Goal: Task Accomplishment & Management: Manage account settings

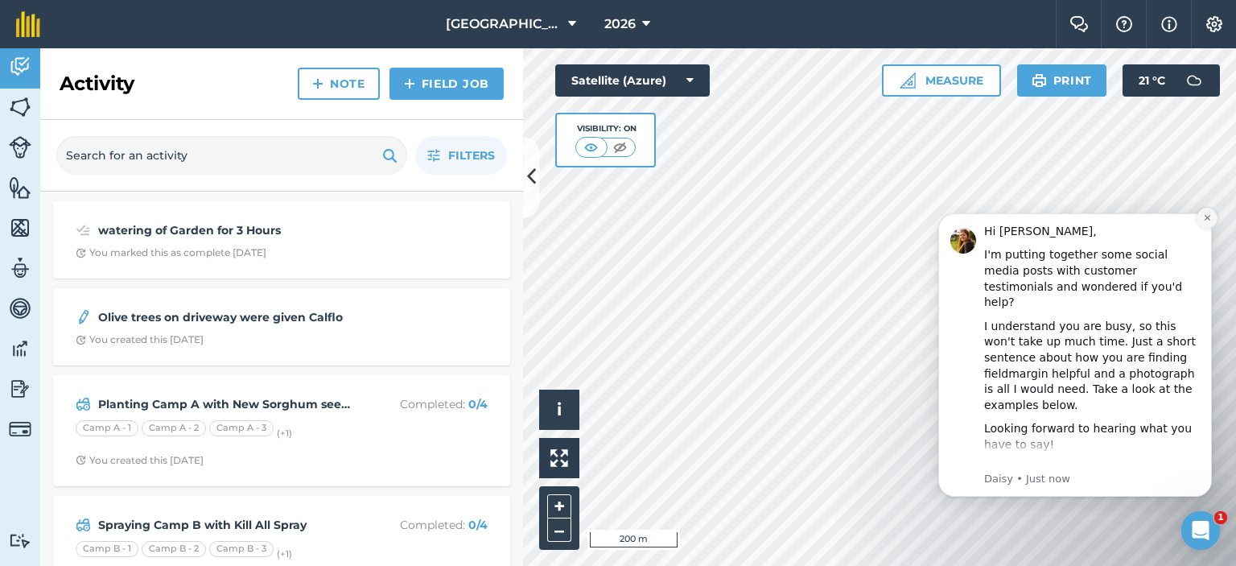
click at [1209, 220] on icon "Dismiss notification" at bounding box center [1207, 217] width 9 height 9
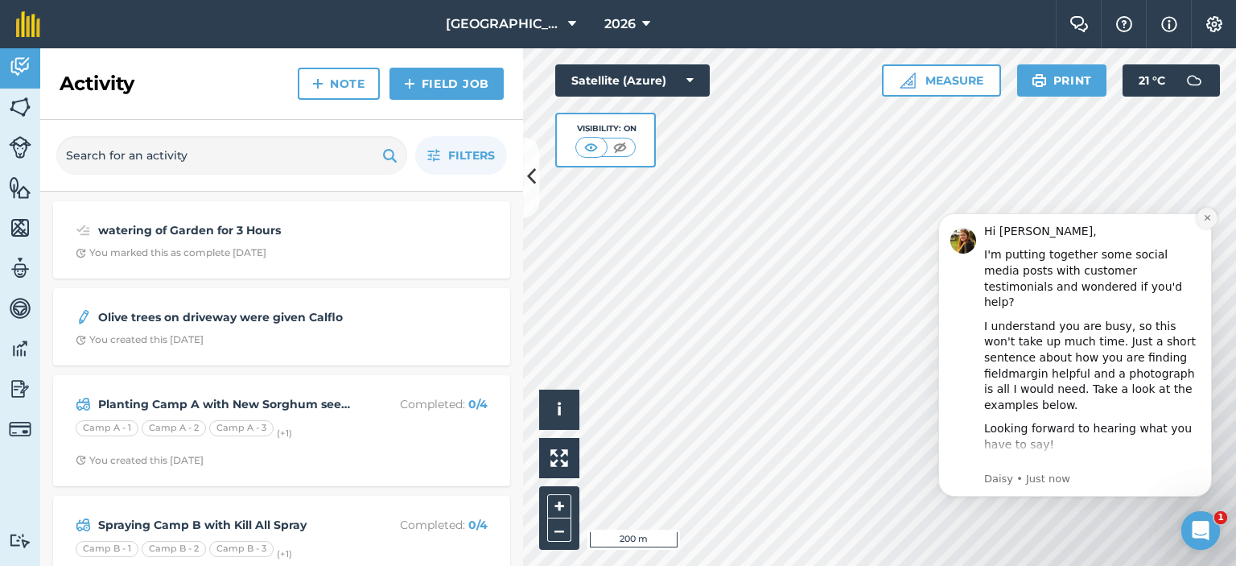
click at [1212, 214] on button "Dismiss notification" at bounding box center [1206, 218] width 21 height 21
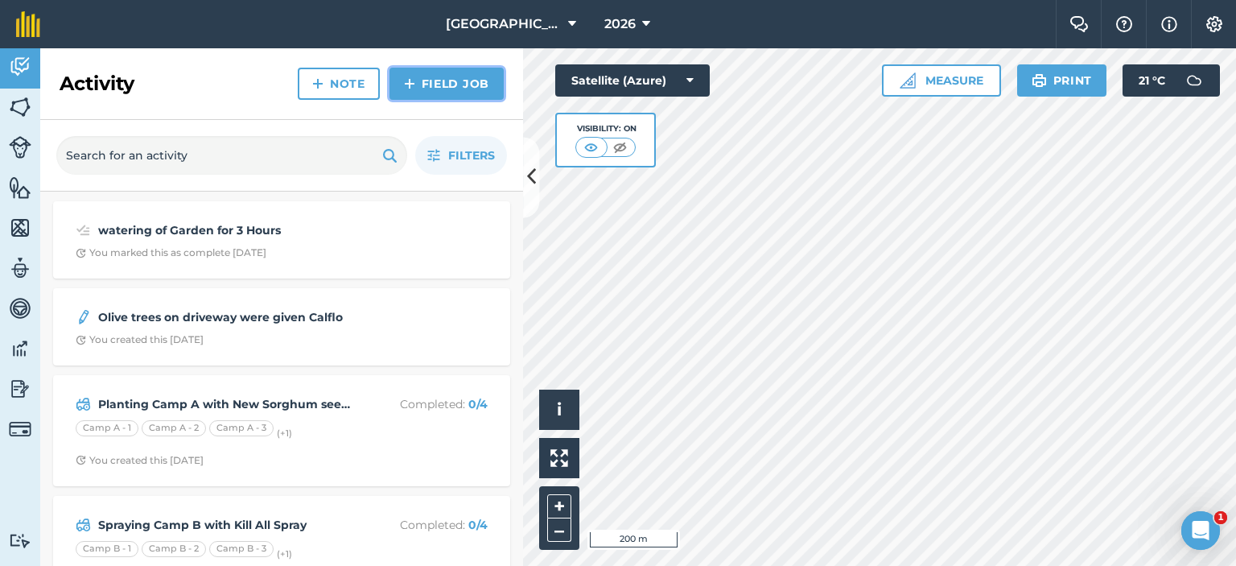
click at [425, 77] on link "Field Job" at bounding box center [446, 84] width 114 height 32
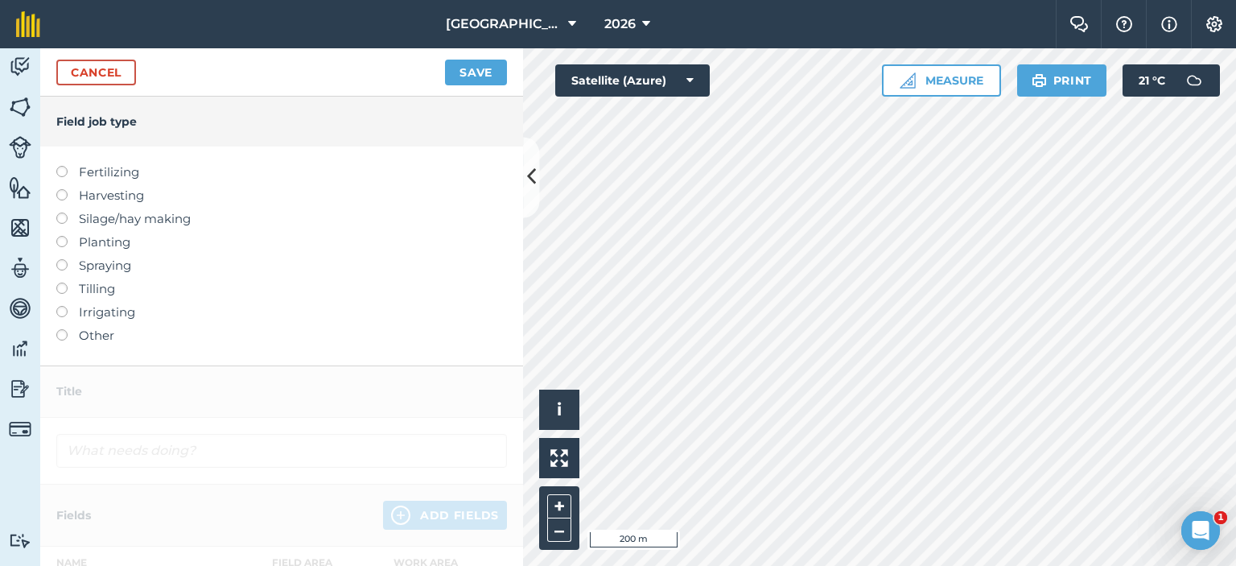
click at [61, 306] on label at bounding box center [67, 306] width 23 height 0
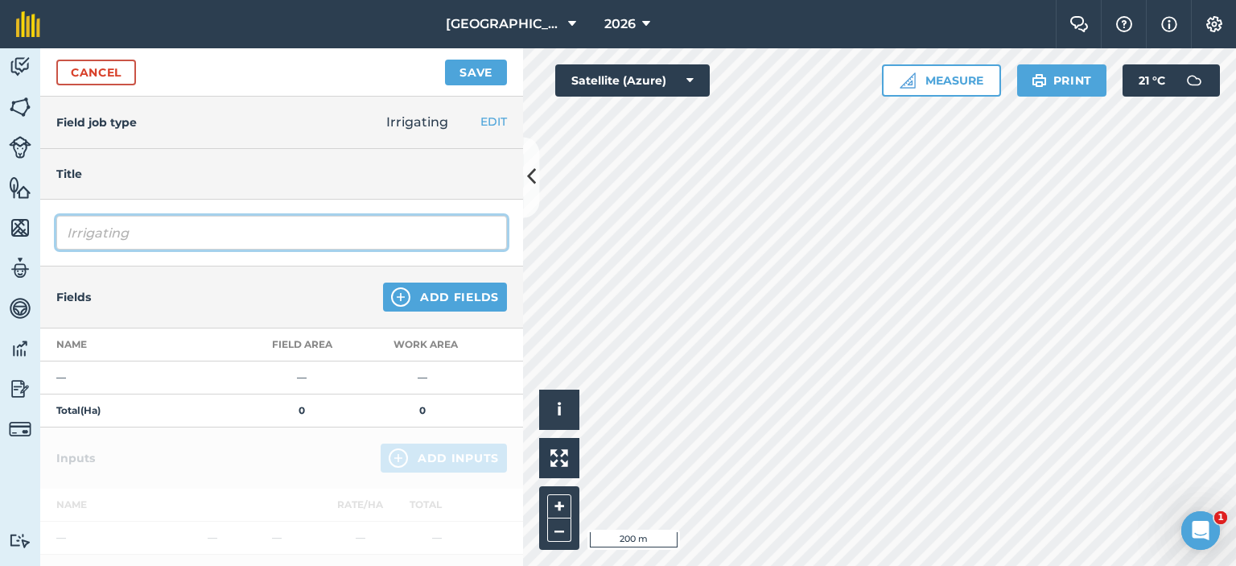
click at [151, 234] on input "Irrigating" at bounding box center [281, 233] width 451 height 34
type input "Irrigating camp D/E/C"
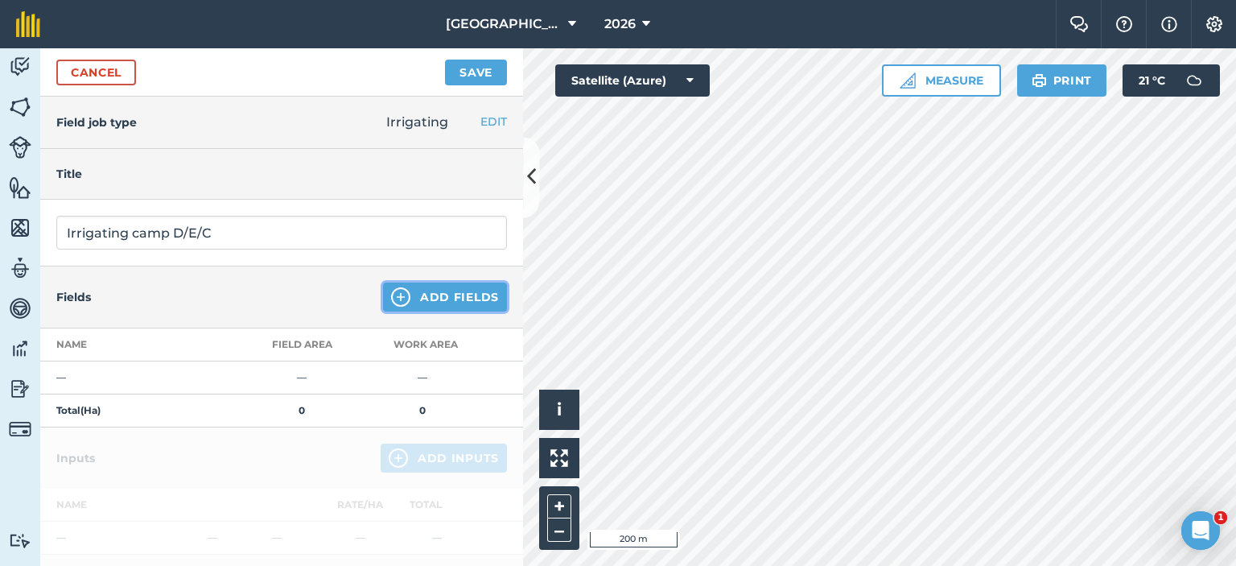
click at [420, 299] on button "Add Fields" at bounding box center [445, 296] width 124 height 29
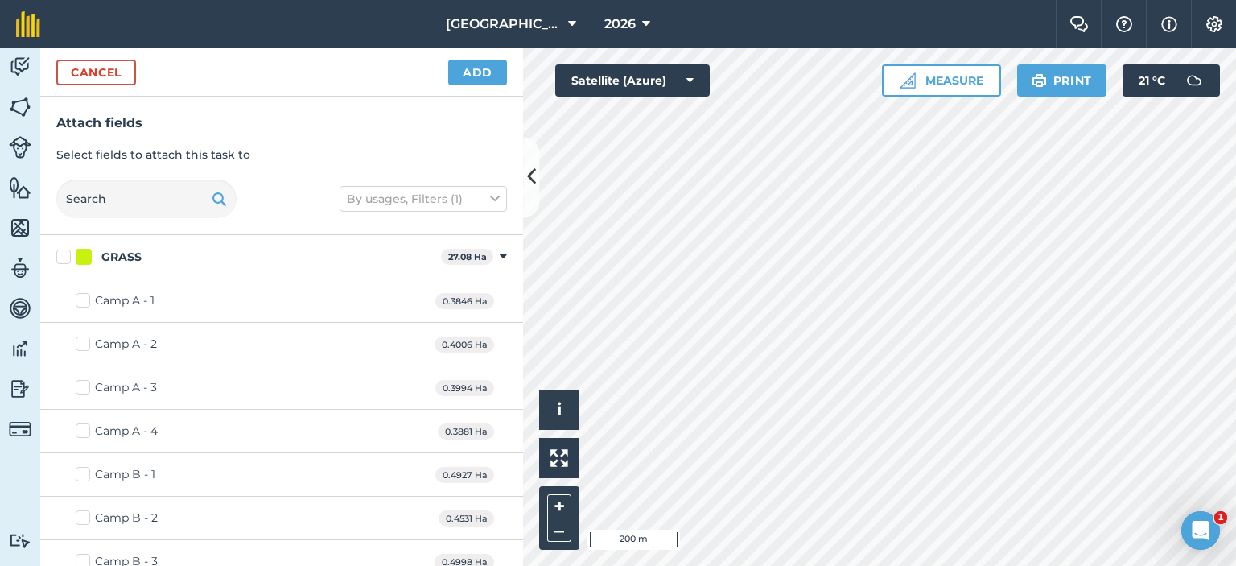
checkbox input "true"
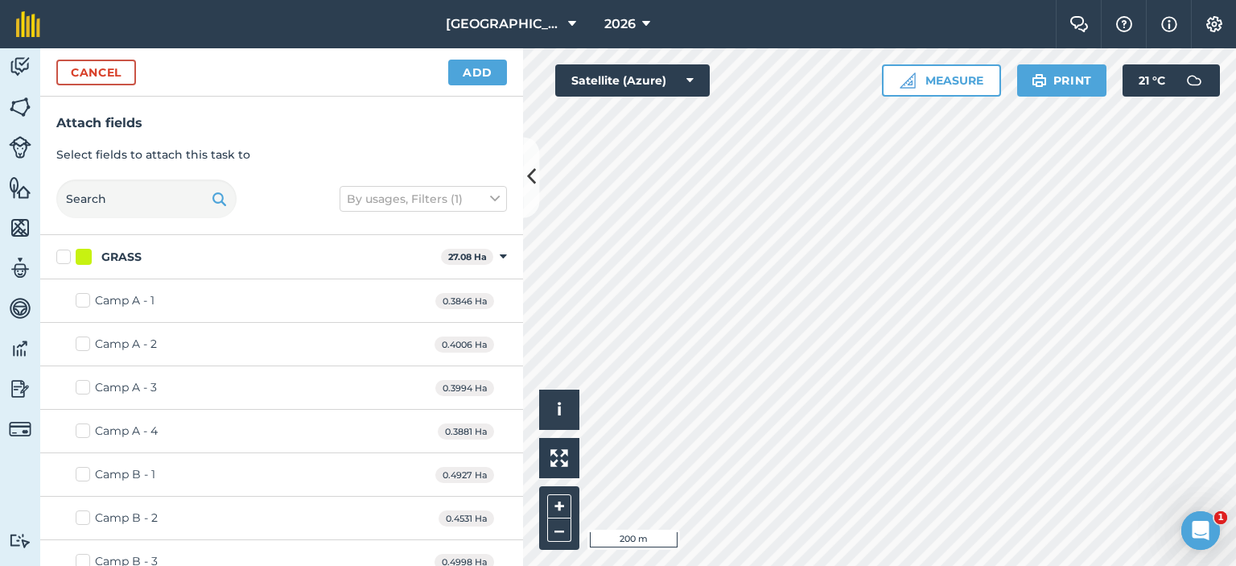
checkbox input "true"
click at [472, 68] on button "Add" at bounding box center [477, 73] width 59 height 26
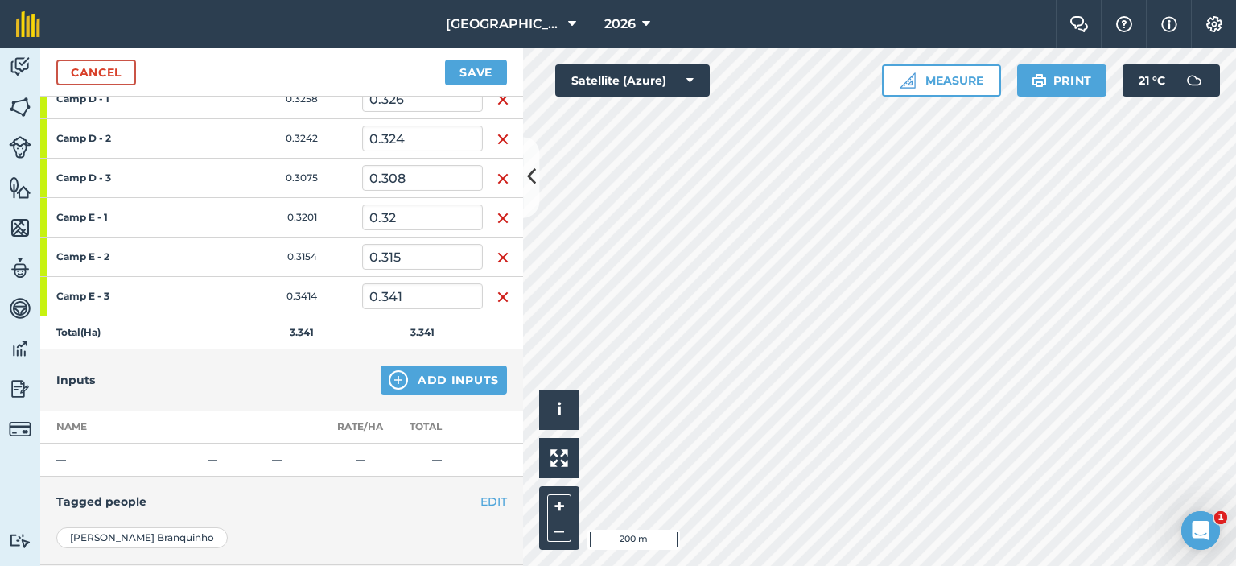
scroll to position [402, 0]
click at [430, 369] on button "Add Inputs" at bounding box center [444, 377] width 126 height 29
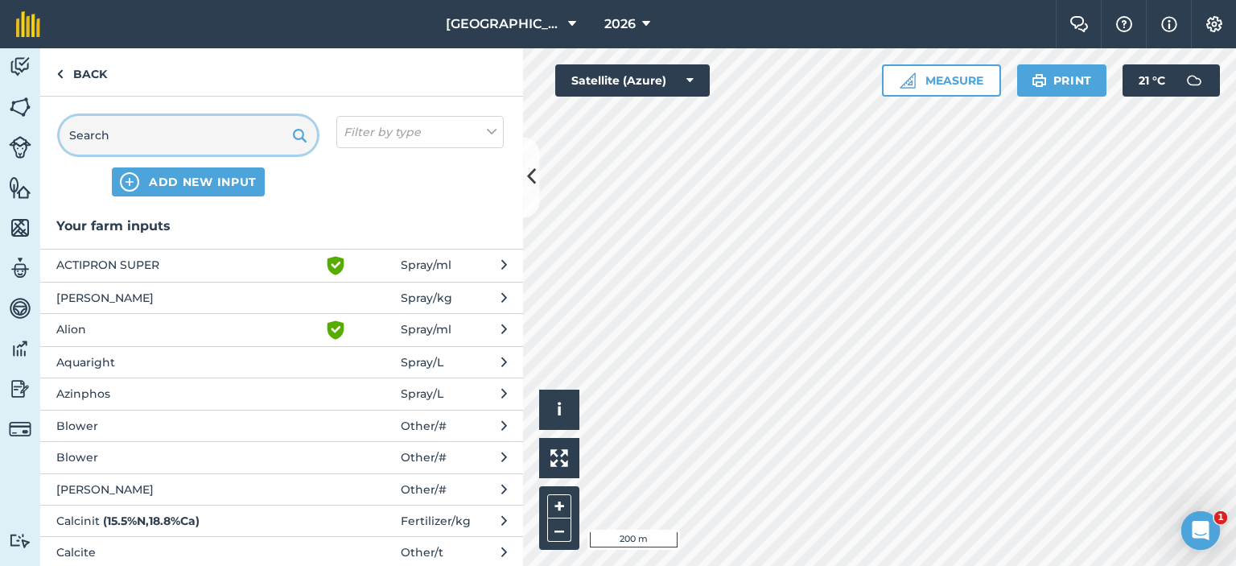
click at [205, 140] on input "text" at bounding box center [188, 135] width 257 height 39
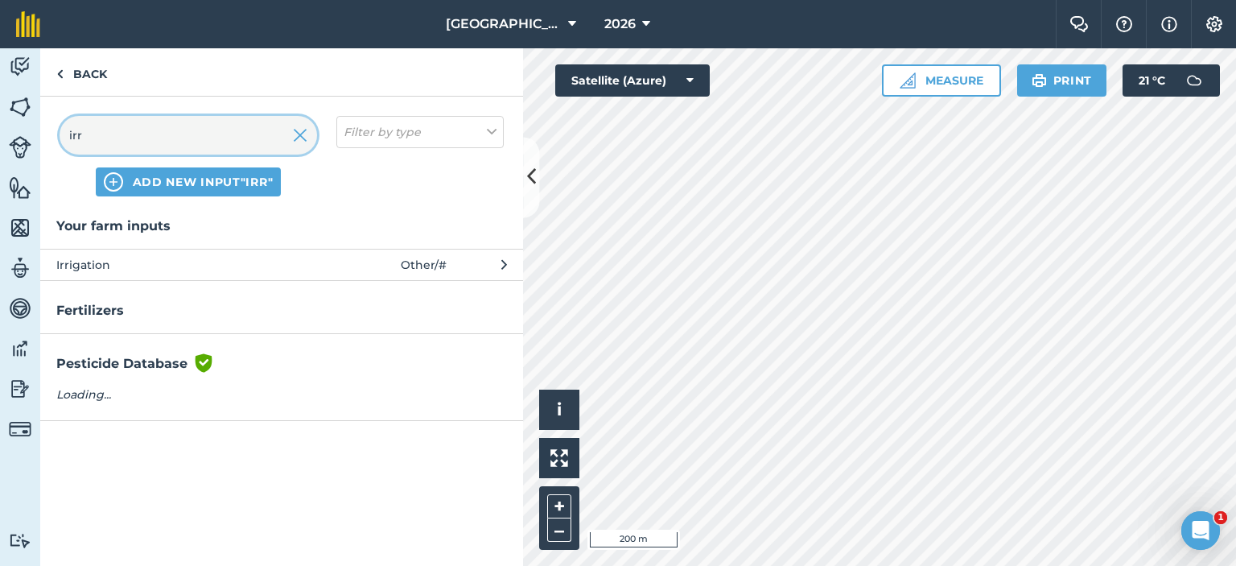
type input "irr"
click at [244, 260] on span "Irrigation" at bounding box center [187, 265] width 263 height 18
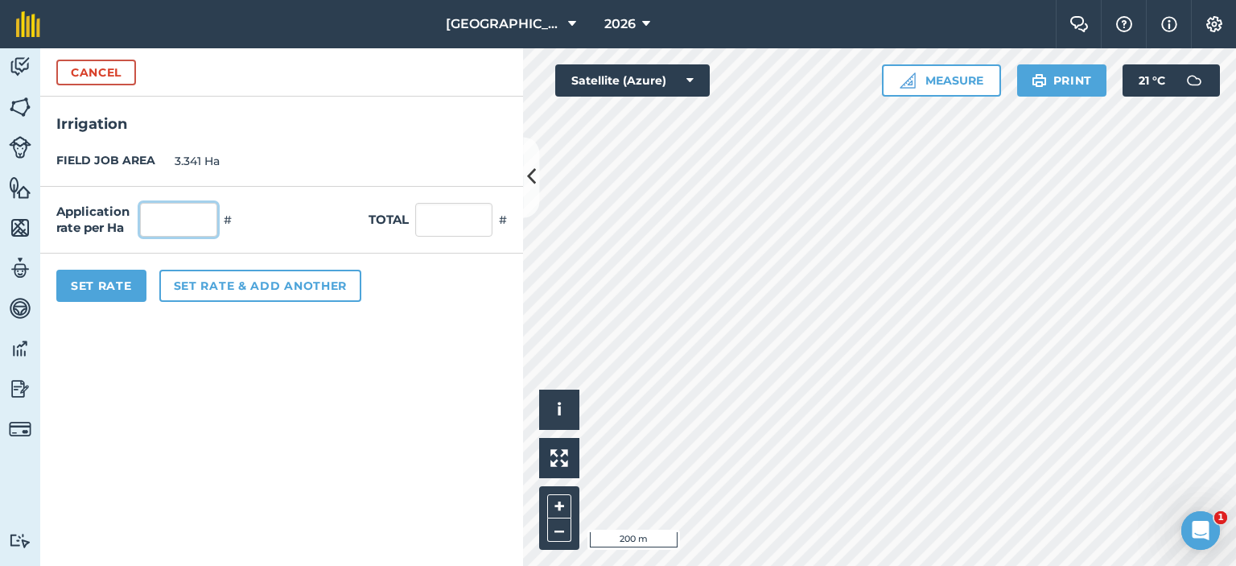
click at [169, 223] on input "text" at bounding box center [178, 220] width 77 height 34
click at [446, 224] on input "text" at bounding box center [453, 220] width 77 height 34
type input "108"
type input "32.326"
click at [463, 265] on div "Set Rate Set rate & add another" at bounding box center [281, 285] width 483 height 64
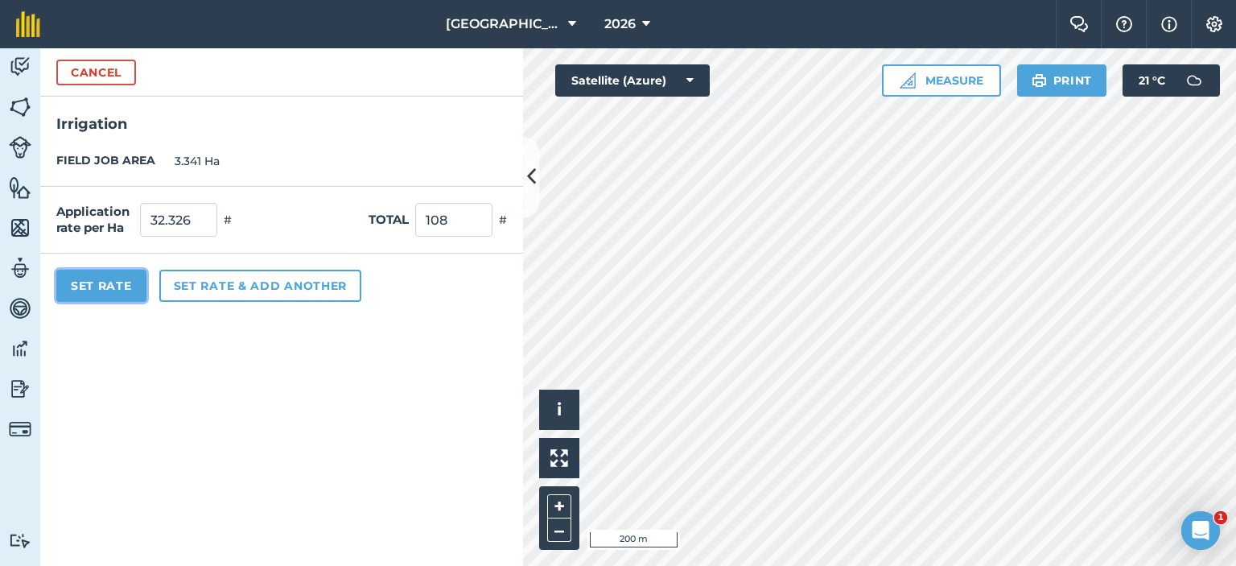
click at [117, 288] on button "Set Rate" at bounding box center [101, 286] width 90 height 32
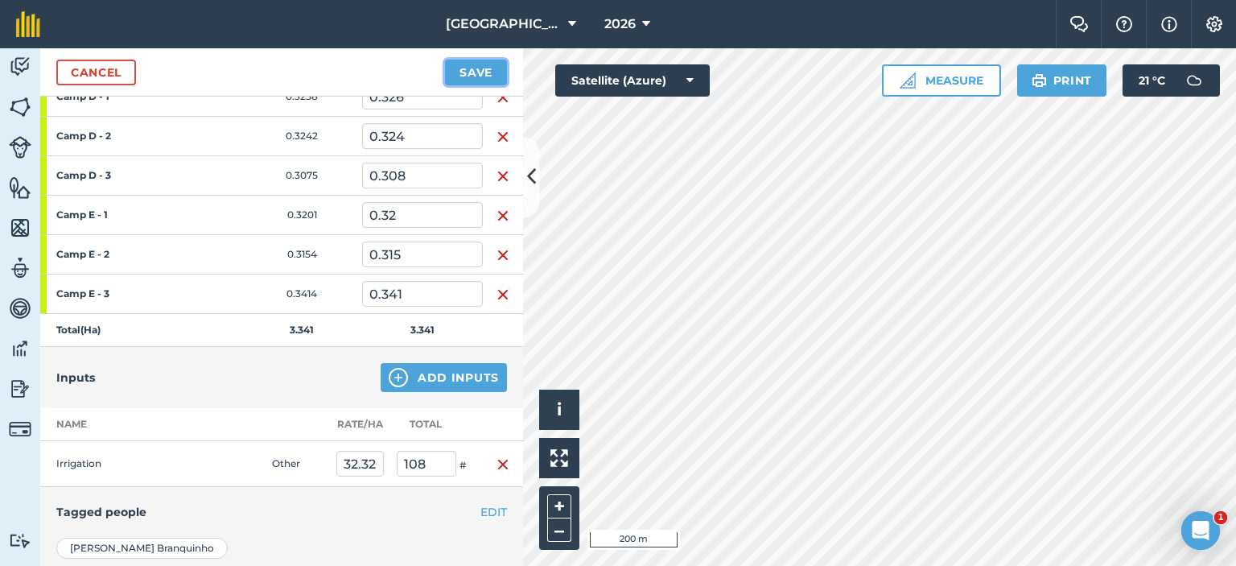
click at [459, 76] on button "Save" at bounding box center [476, 73] width 62 height 26
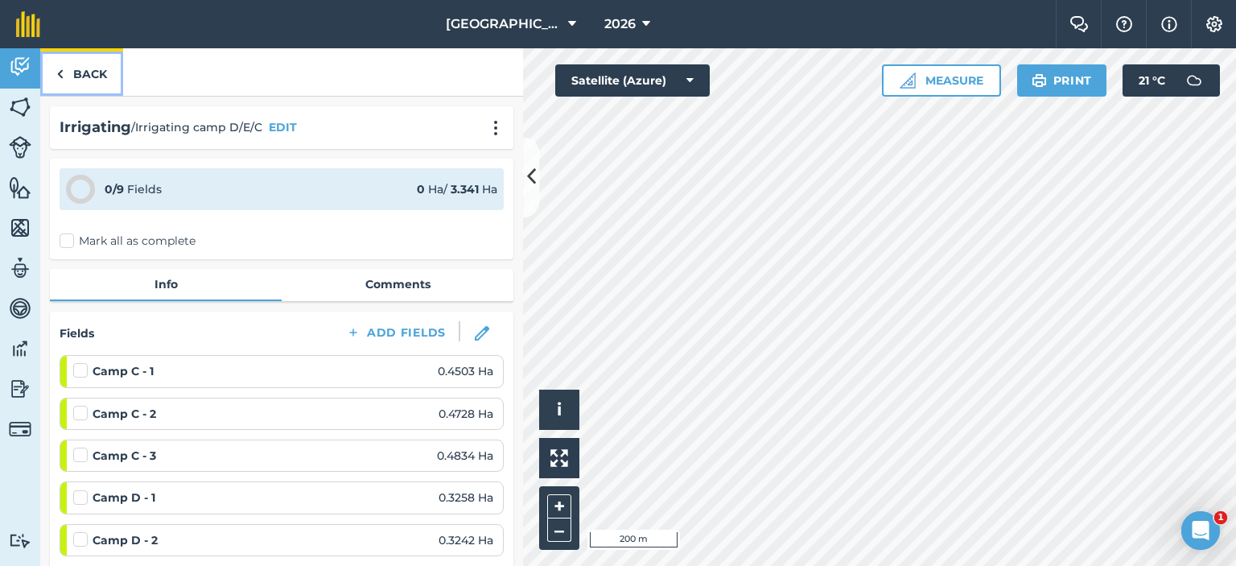
click at [73, 67] on link "Back" at bounding box center [81, 71] width 83 height 47
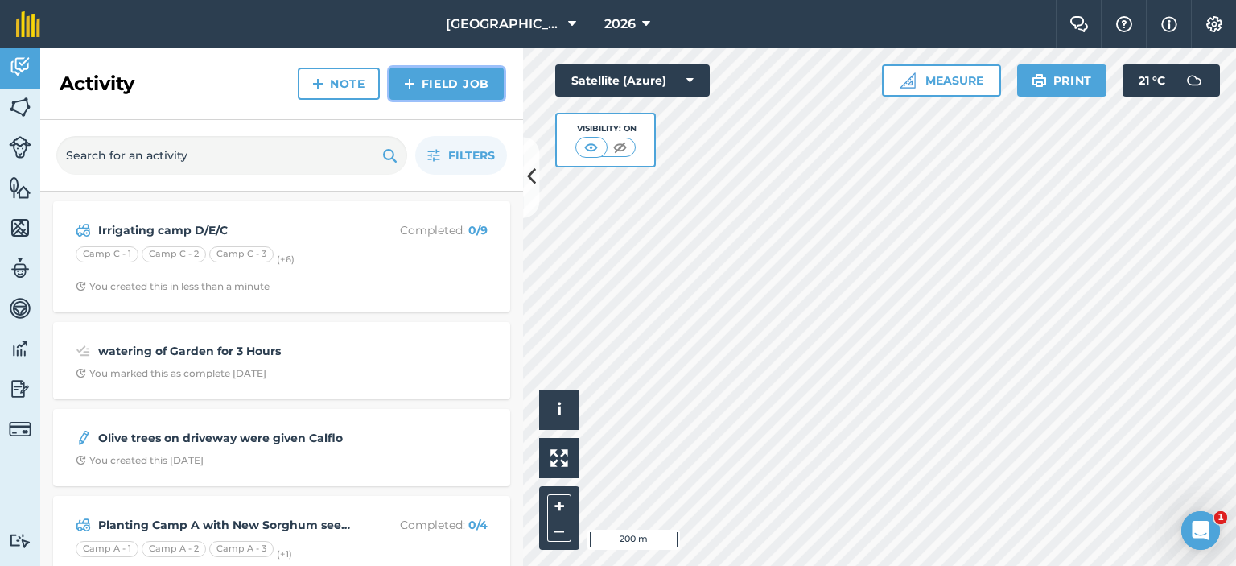
click at [422, 82] on link "Field Job" at bounding box center [446, 84] width 114 height 32
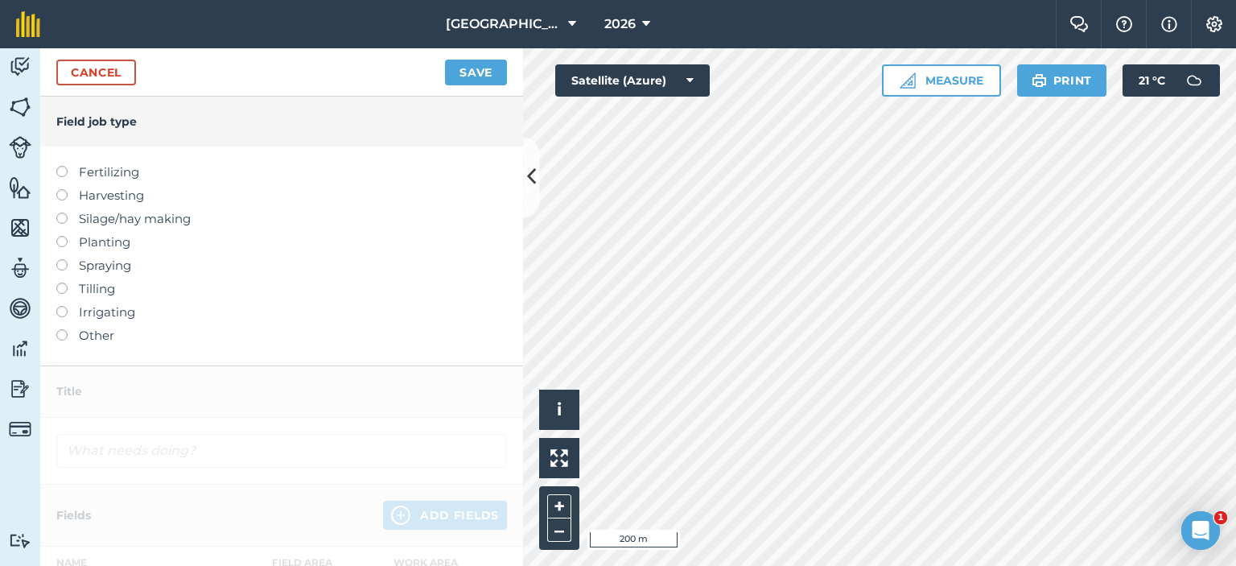
click at [59, 306] on label at bounding box center [67, 306] width 23 height 0
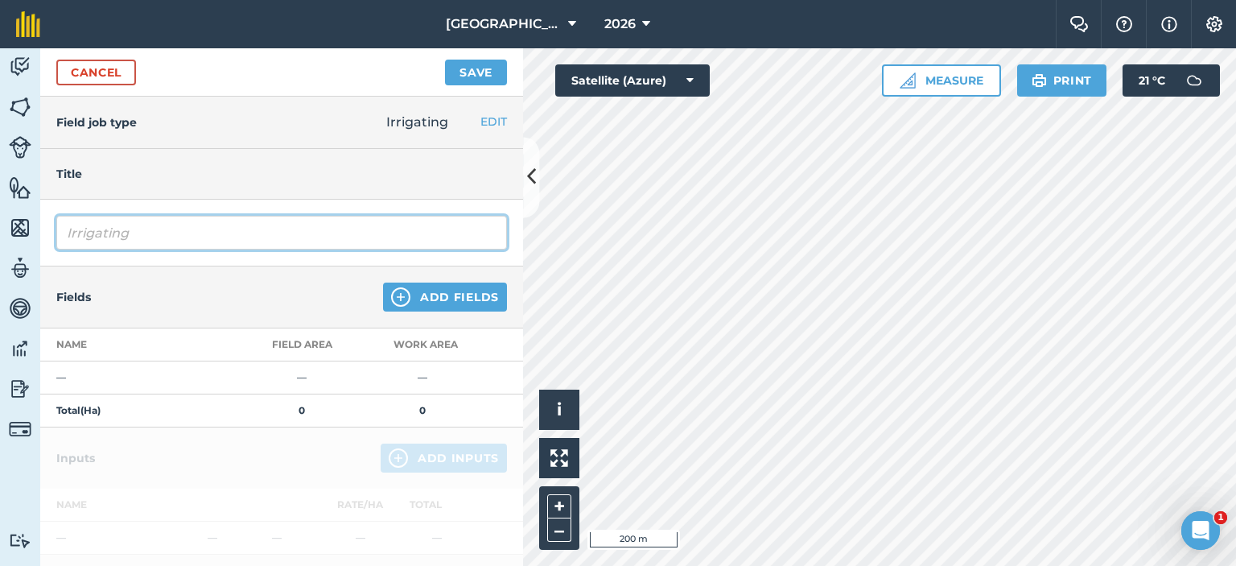
click at [186, 244] on input "Irrigating" at bounding box center [281, 233] width 451 height 34
type input "Irrigating Pivot and Camp A"
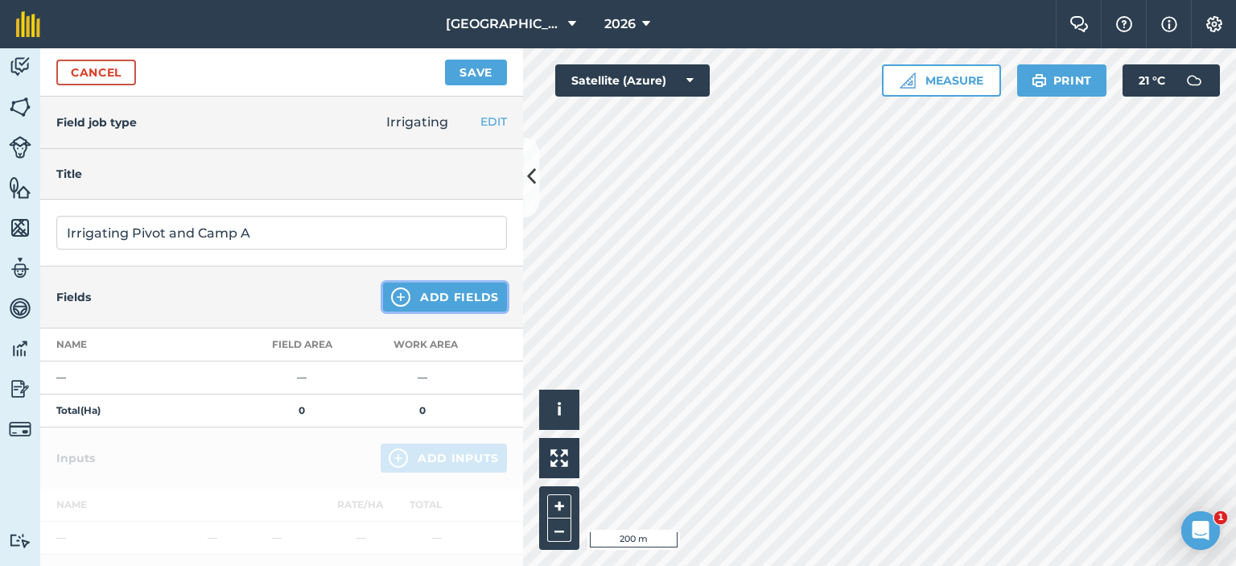
click at [457, 292] on button "Add Fields" at bounding box center [445, 296] width 124 height 29
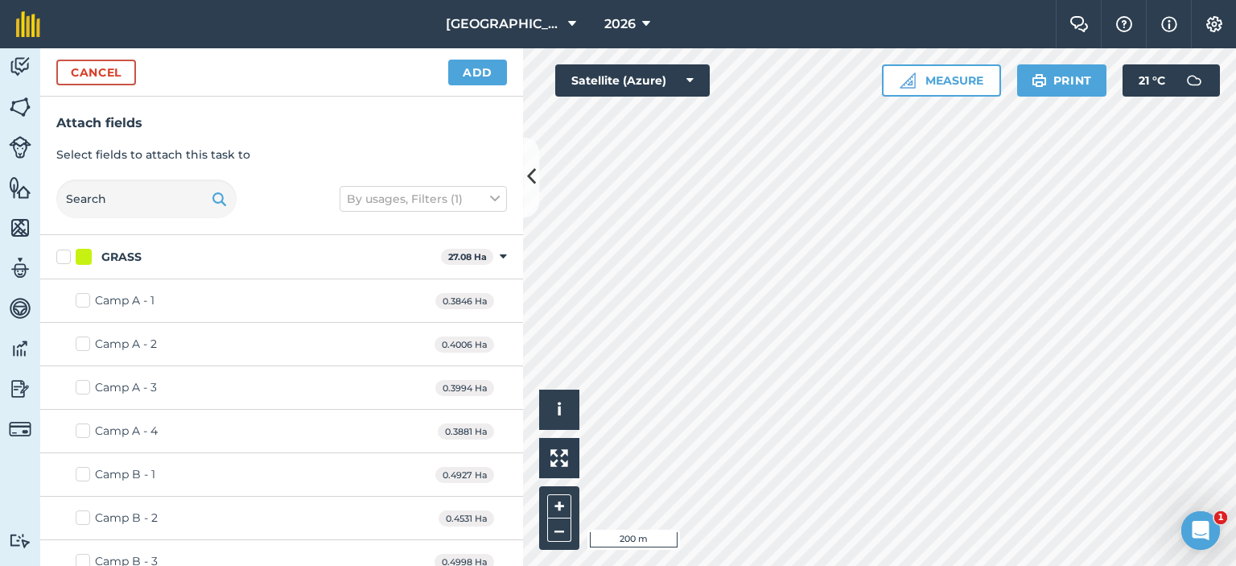
checkbox input "true"
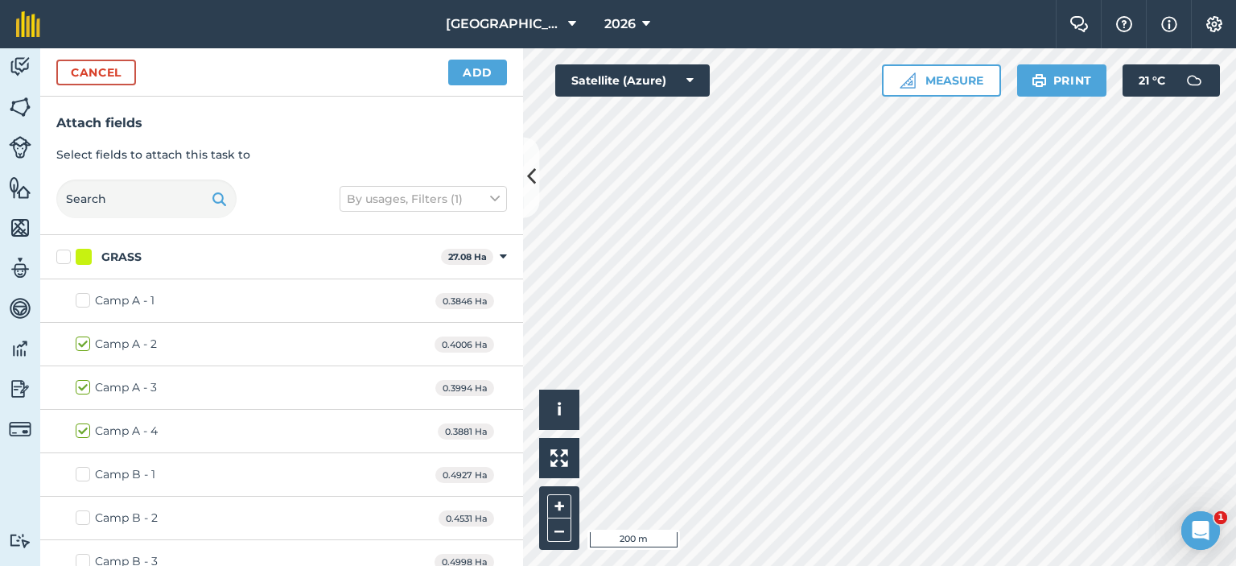
checkbox input "true"
click at [484, 72] on button "Add" at bounding box center [477, 73] width 59 height 26
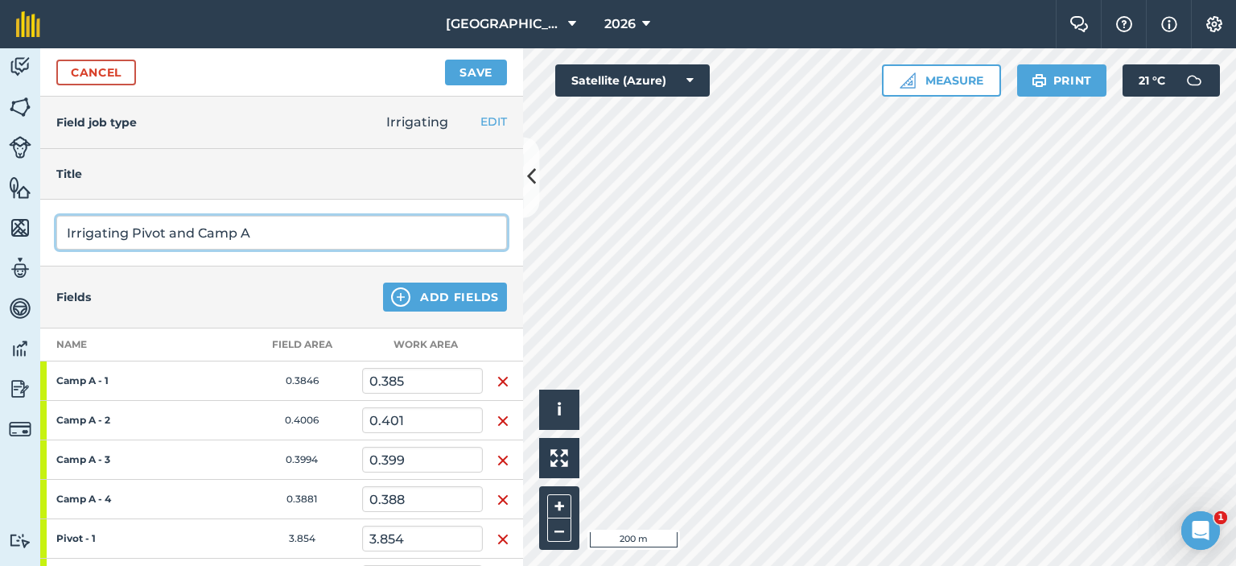
click at [411, 243] on input "Irrigating Pivot and Camp A" at bounding box center [281, 233] width 451 height 34
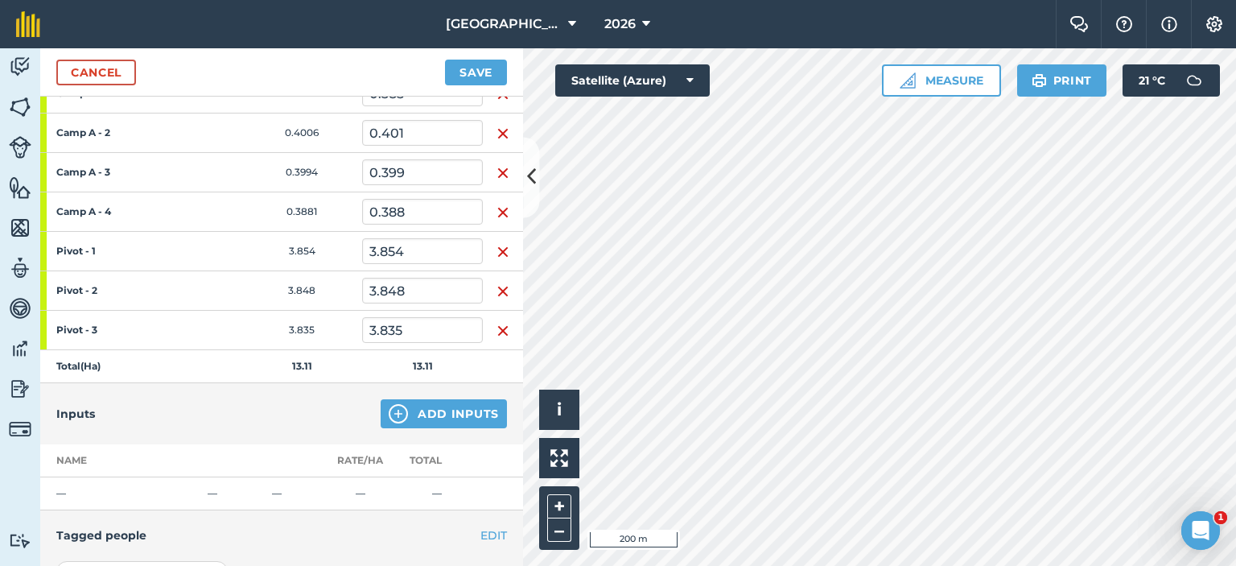
scroll to position [483, 0]
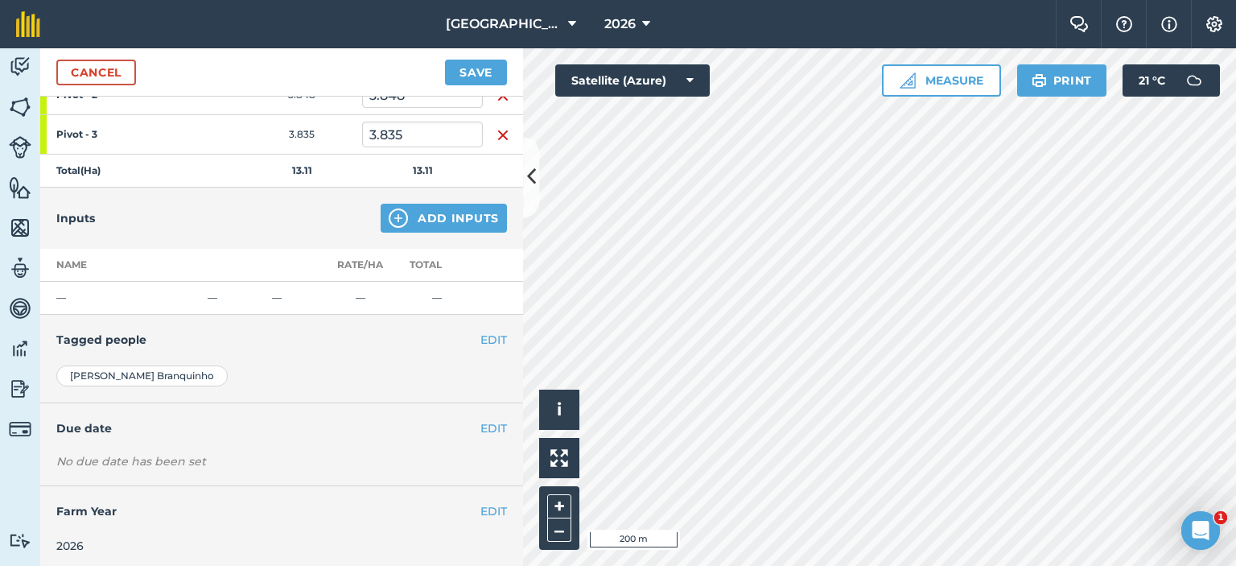
type input "Irrigating Pivot and Camp A, Vines, Fruit Trees"
click at [445, 216] on button "Add Inputs" at bounding box center [444, 218] width 126 height 29
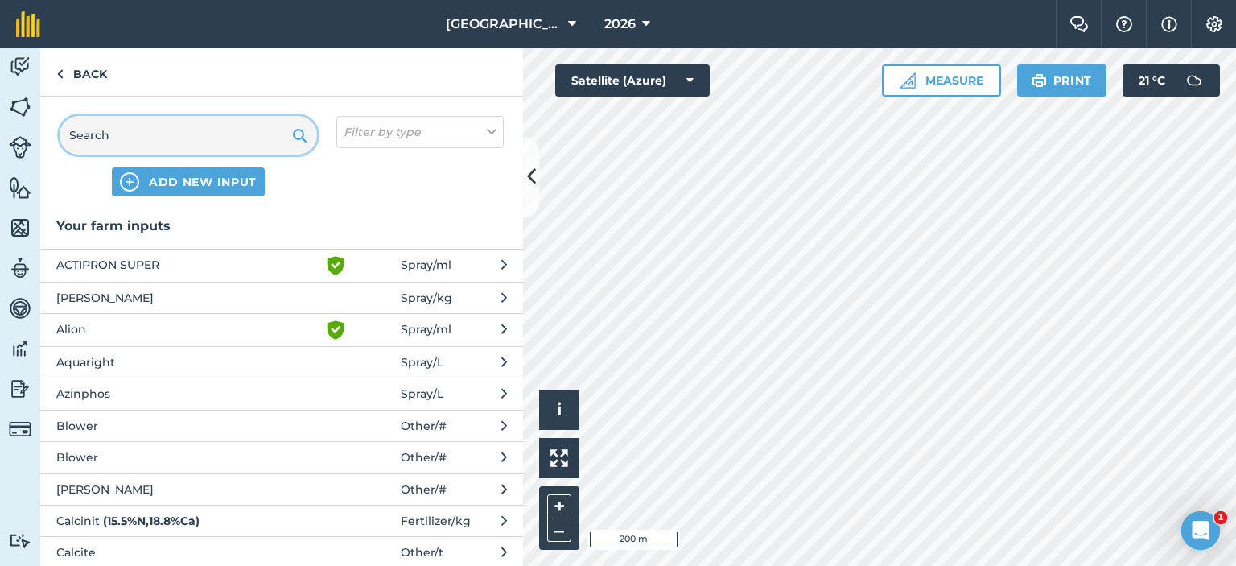
click at [99, 143] on input "text" at bounding box center [188, 135] width 257 height 39
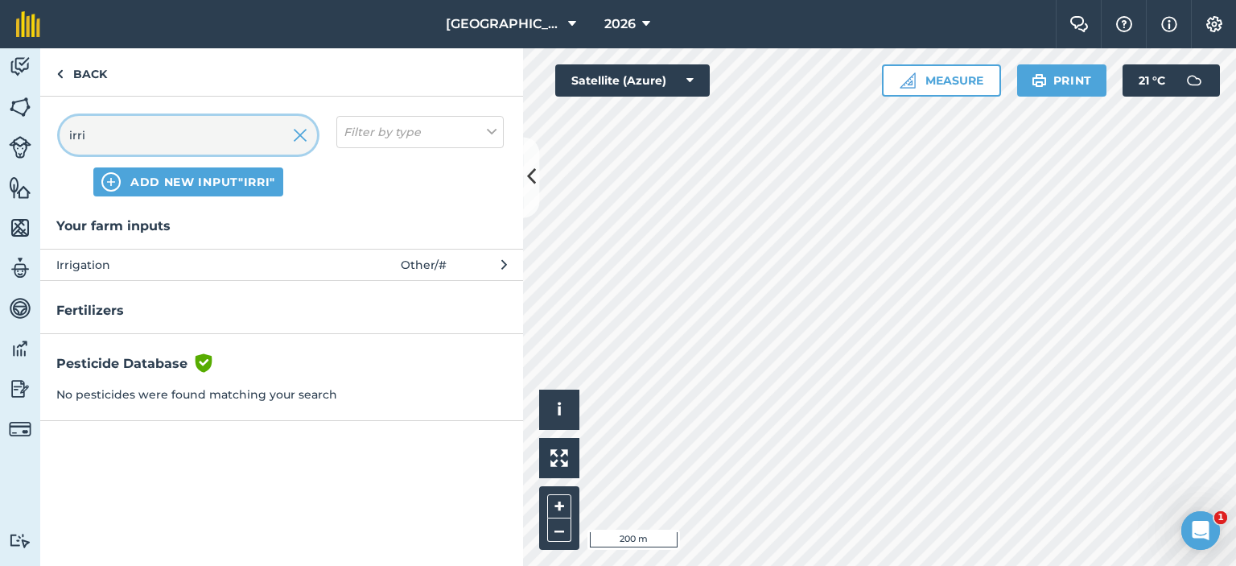
type input "irri"
click at [183, 262] on span "Irrigation" at bounding box center [187, 265] width 263 height 18
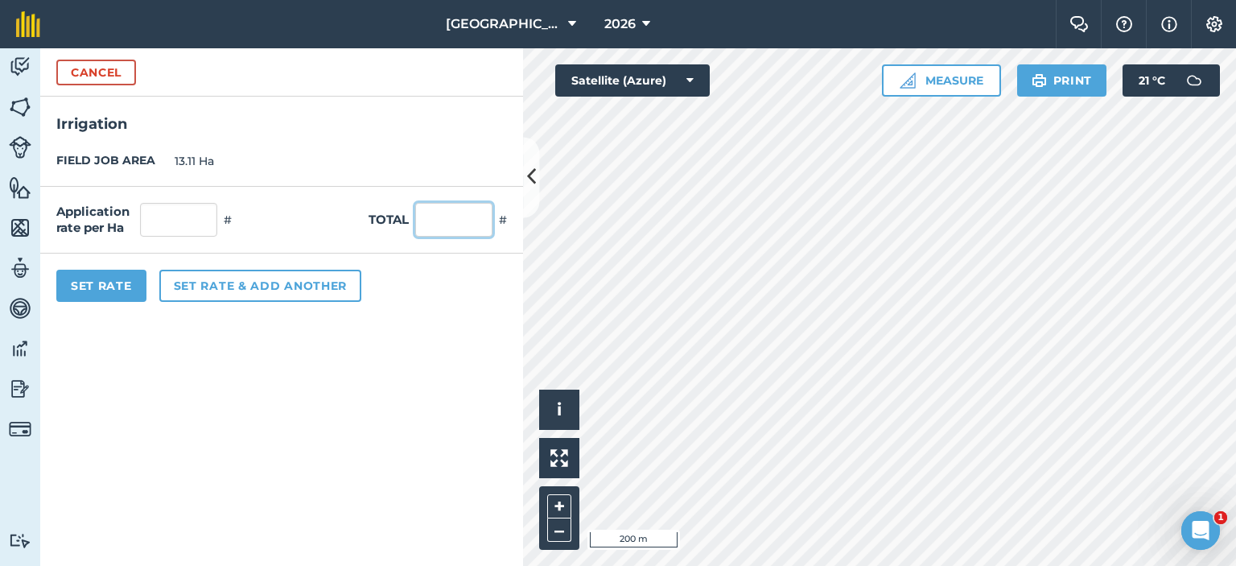
click at [435, 221] on input "text" at bounding box center [453, 220] width 77 height 34
click at [173, 215] on input "text" at bounding box center [178, 220] width 77 height 34
type input "12"
type input "157.32"
click at [142, 337] on form "Cancel Irrigation FIELD JOB AREA 13.11 Ha Application rate per Ha 12 # Total 15…" at bounding box center [281, 306] width 483 height 517
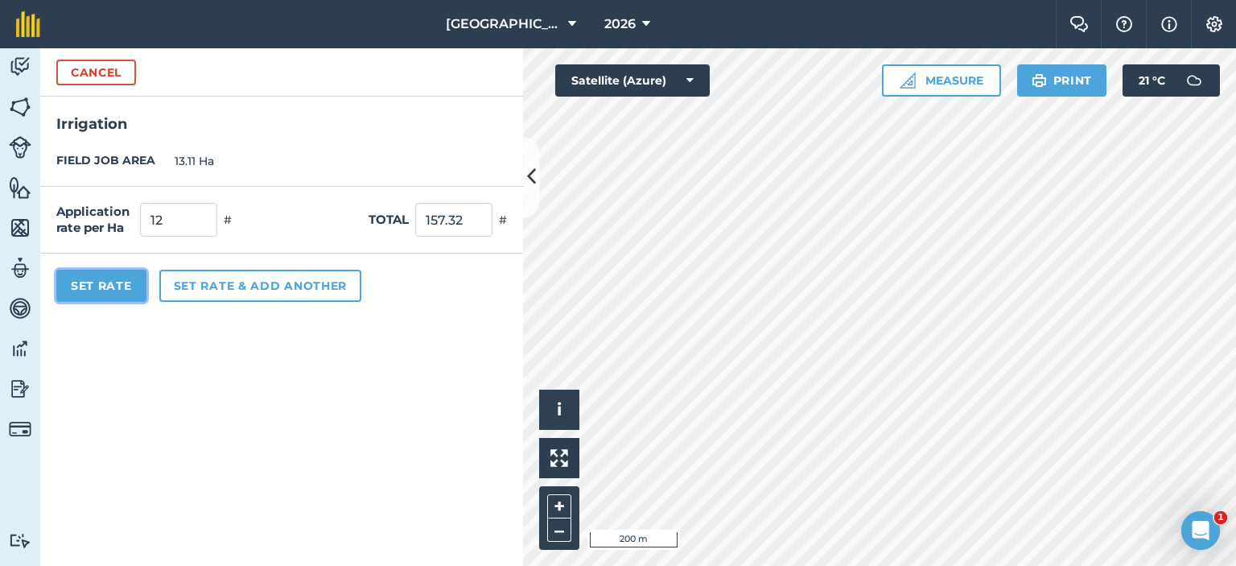
click at [122, 289] on button "Set Rate" at bounding box center [101, 286] width 90 height 32
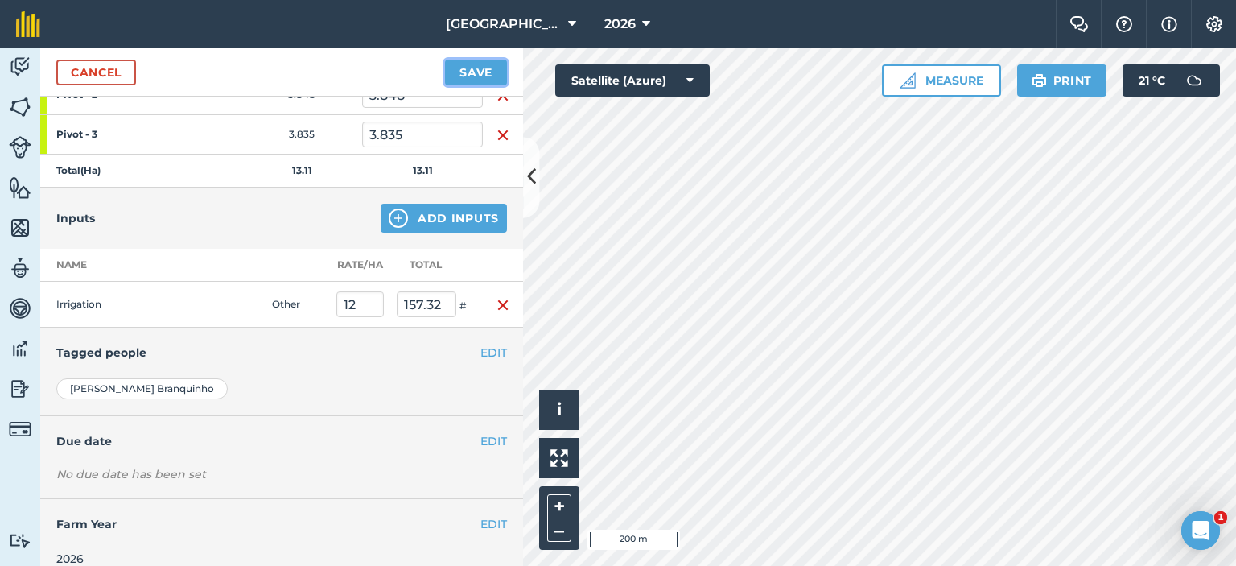
click at [476, 72] on button "Save" at bounding box center [476, 73] width 62 height 26
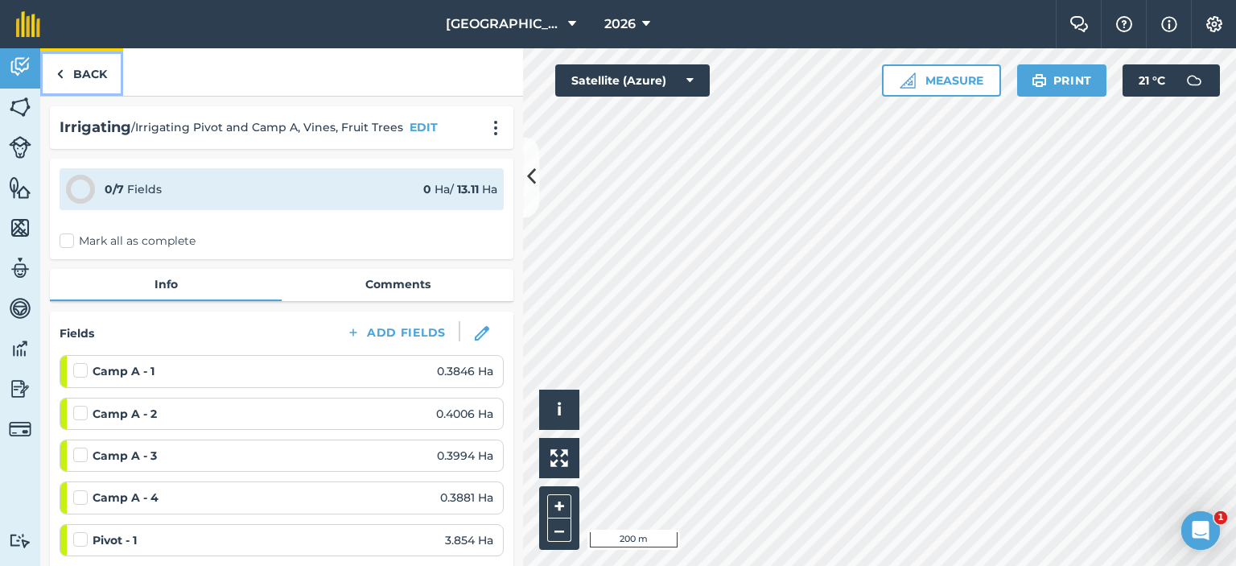
click at [77, 61] on link "Back" at bounding box center [81, 71] width 83 height 47
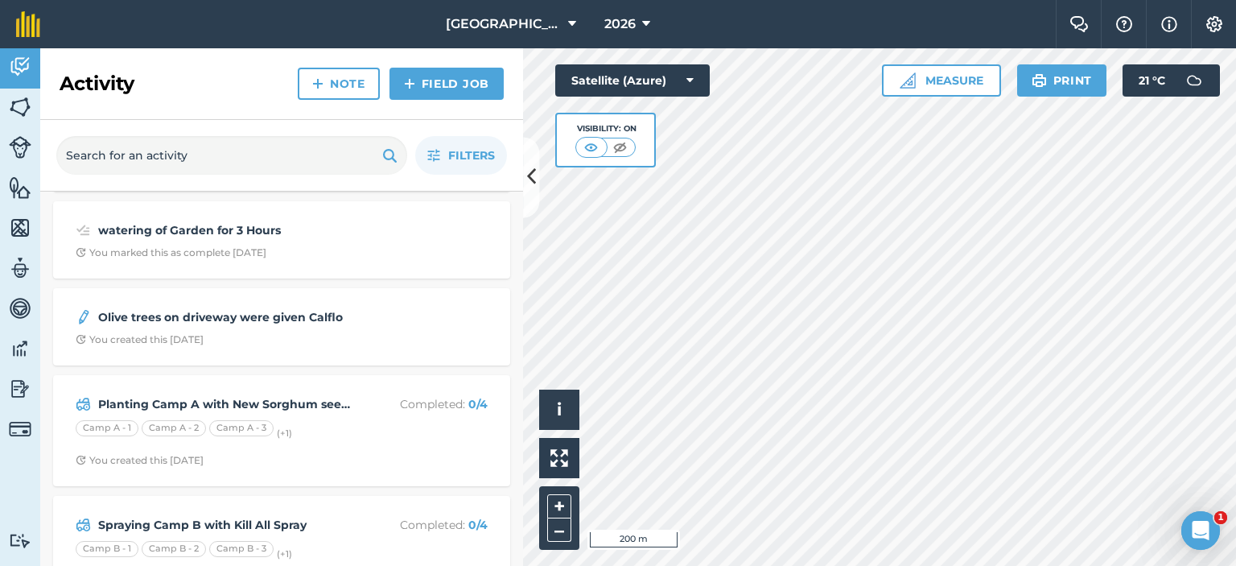
scroll to position [402, 0]
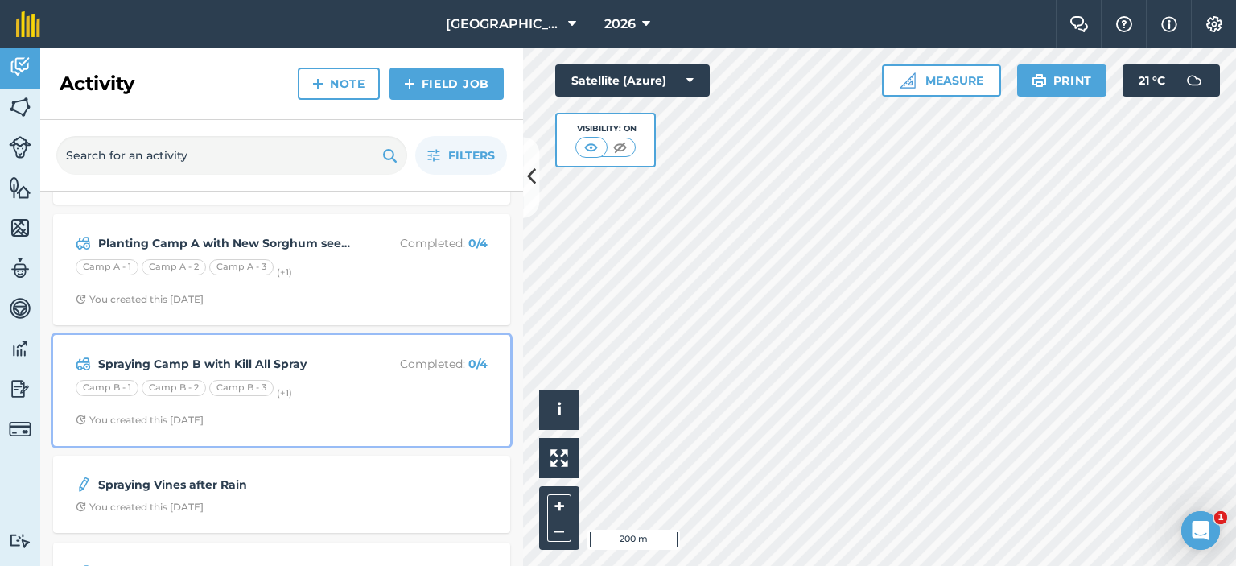
click at [311, 381] on div "Camp B - 1 Camp B - 2 Camp B - 3 (+ 1 )" at bounding box center [282, 390] width 412 height 21
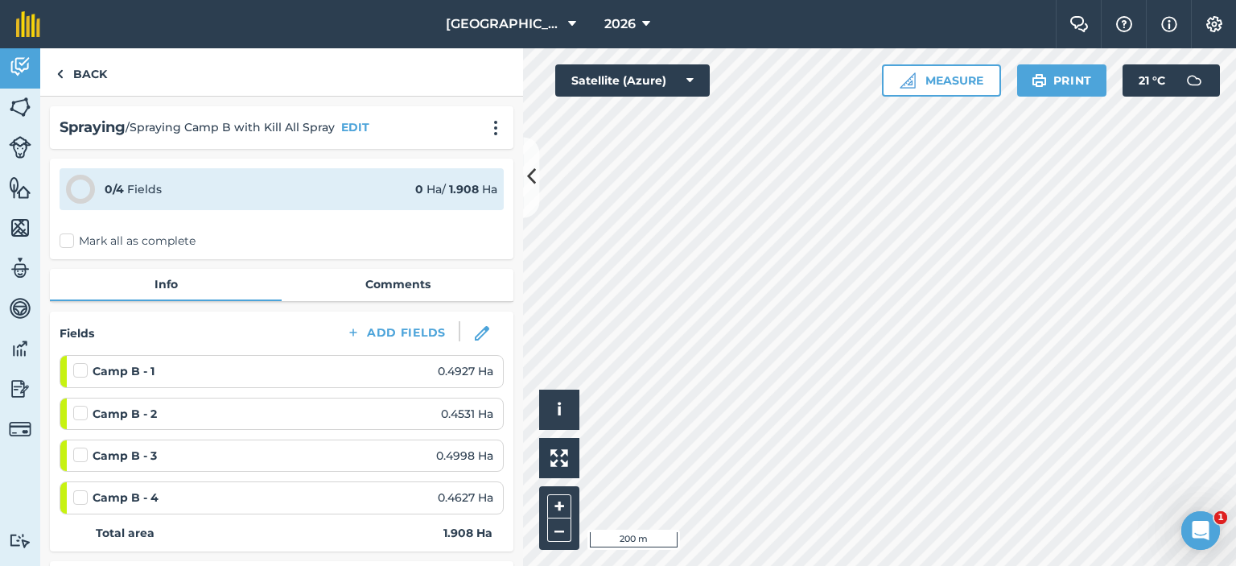
click at [62, 241] on label "Mark all as complete" at bounding box center [128, 241] width 136 height 17
click at [62, 241] on input "Mark all as complete" at bounding box center [65, 238] width 10 height 10
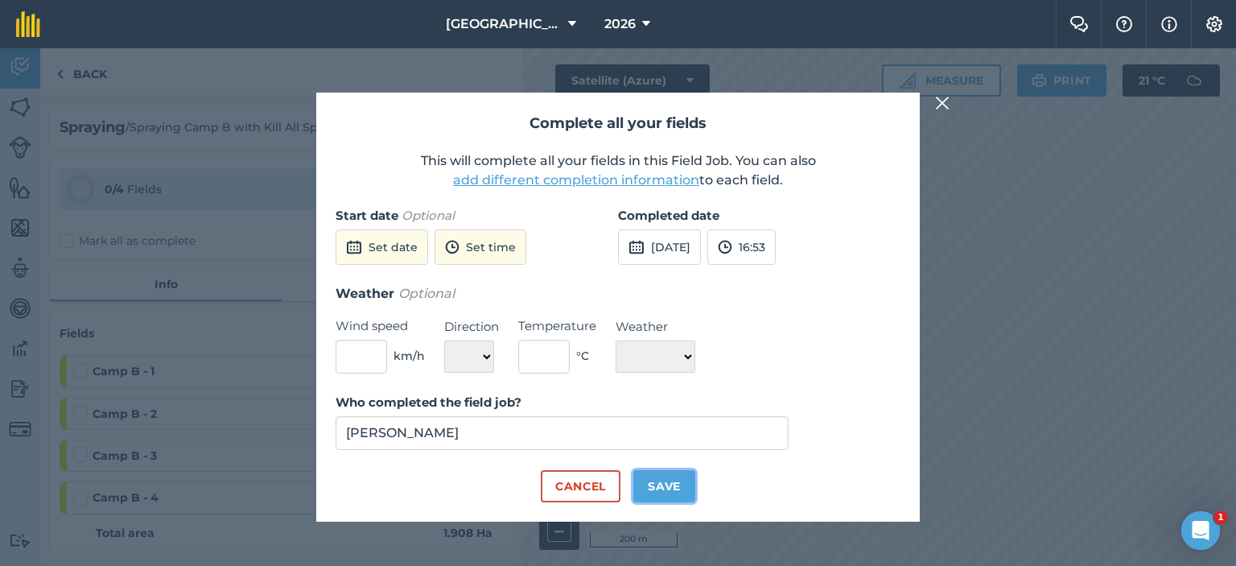
click at [674, 488] on button "Save" at bounding box center [664, 486] width 62 height 32
checkbox input "true"
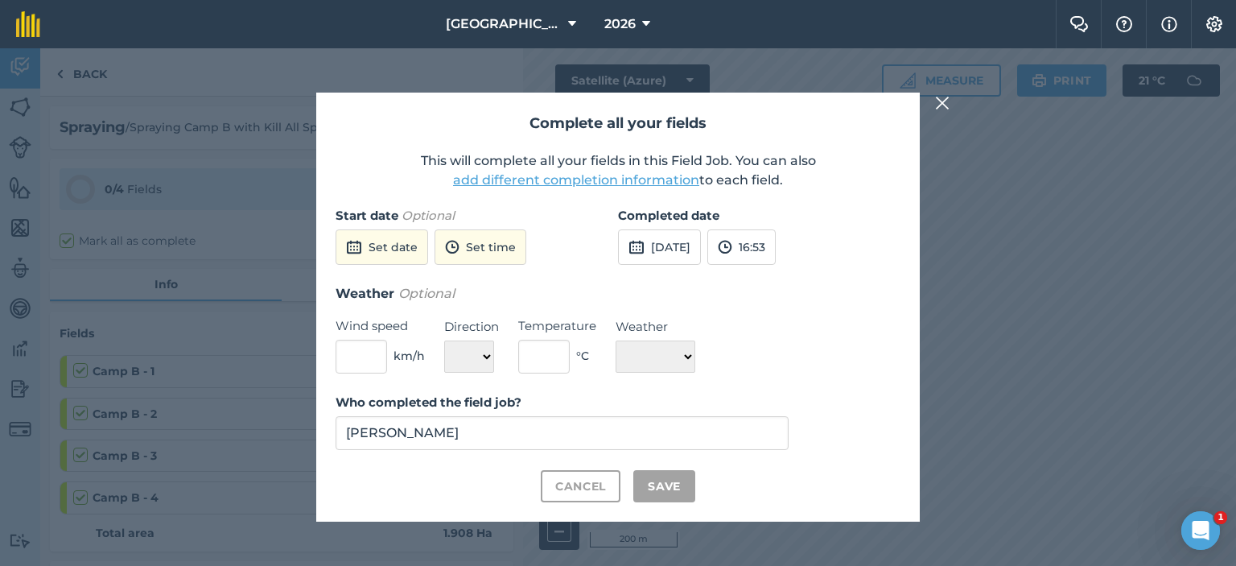
checkbox input "true"
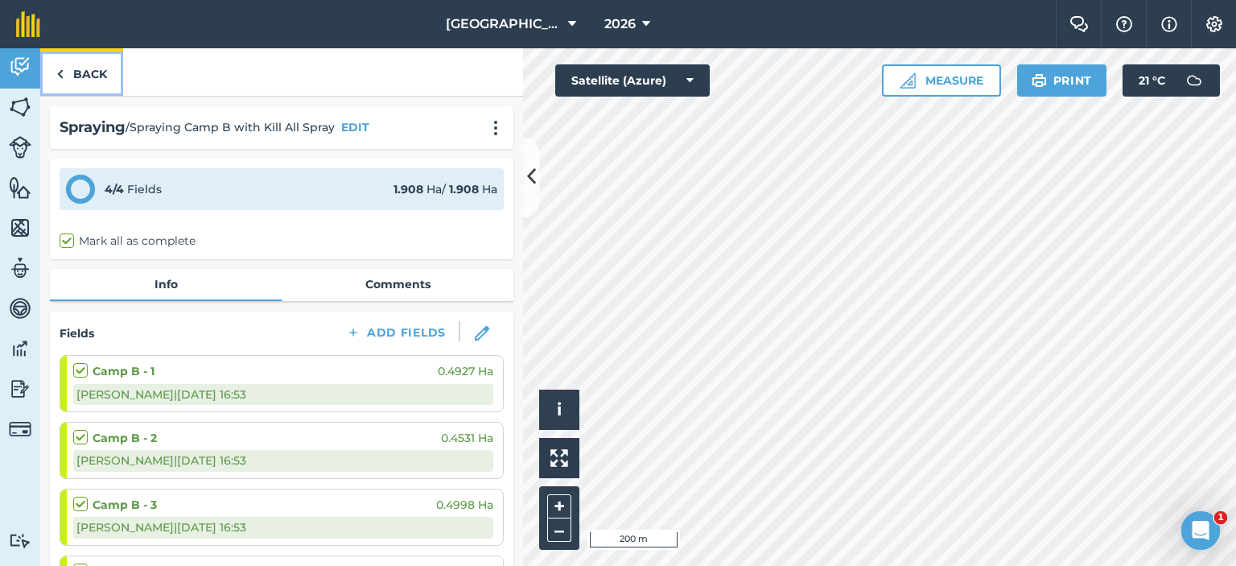
click at [94, 63] on link "Back" at bounding box center [81, 71] width 83 height 47
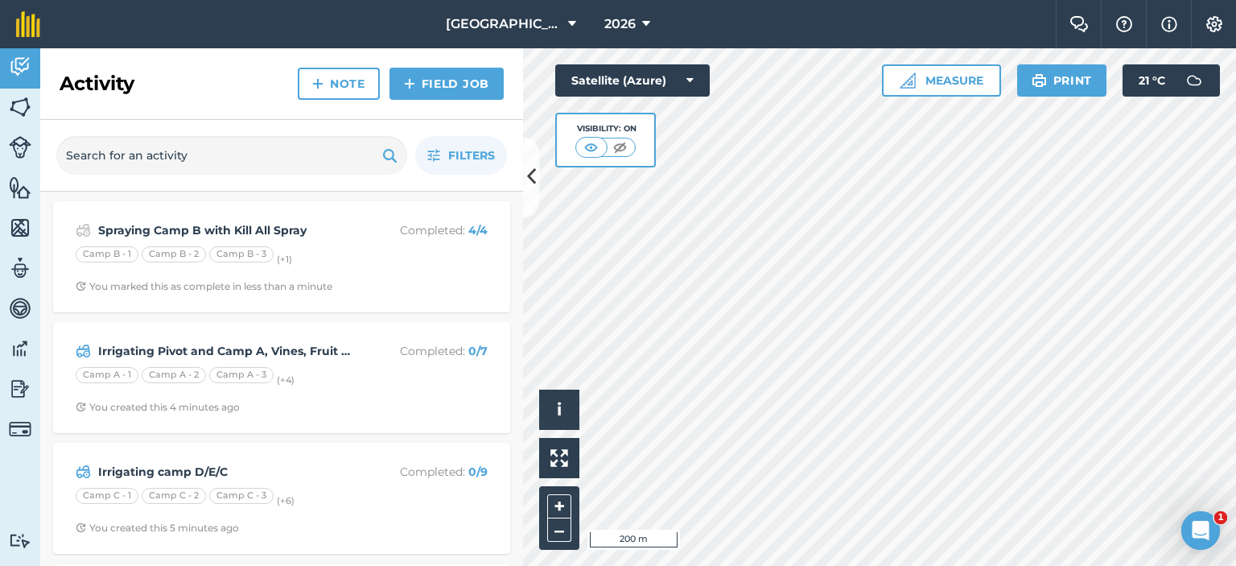
scroll to position [80, 0]
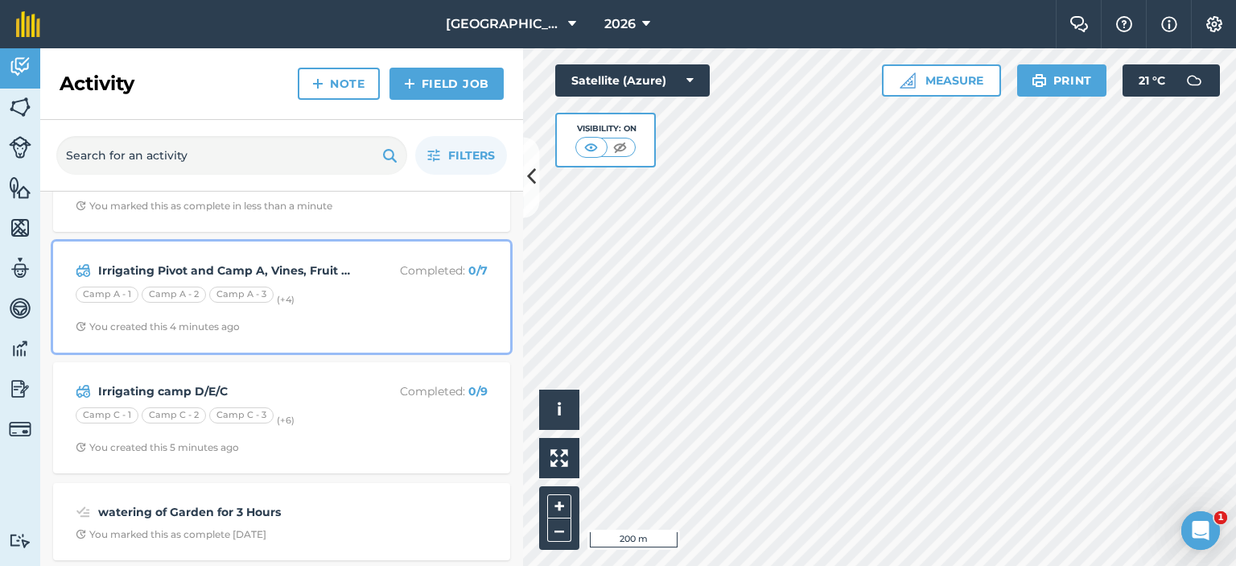
click at [305, 307] on div "Irrigating Pivot and Camp A, Vines, Fruit Trees Completed : 0 / 7 Camp A - 1 Ca…" at bounding box center [282, 297] width 438 height 92
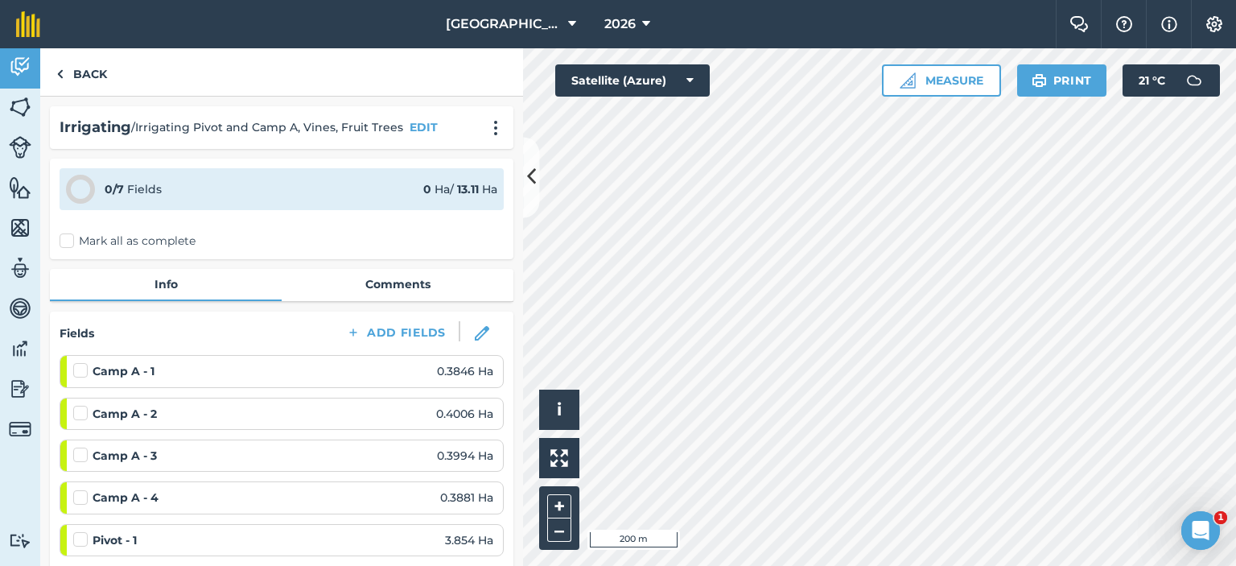
click at [73, 243] on label "Mark all as complete" at bounding box center [128, 241] width 136 height 17
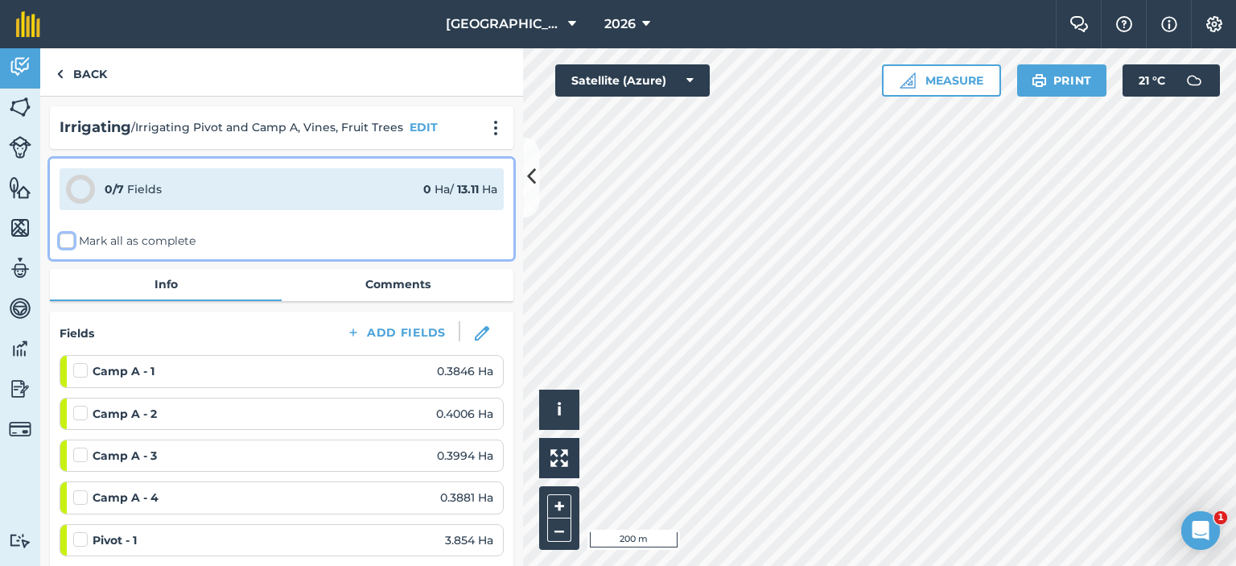
click at [70, 243] on input "Mark all as complete" at bounding box center [65, 238] width 10 height 10
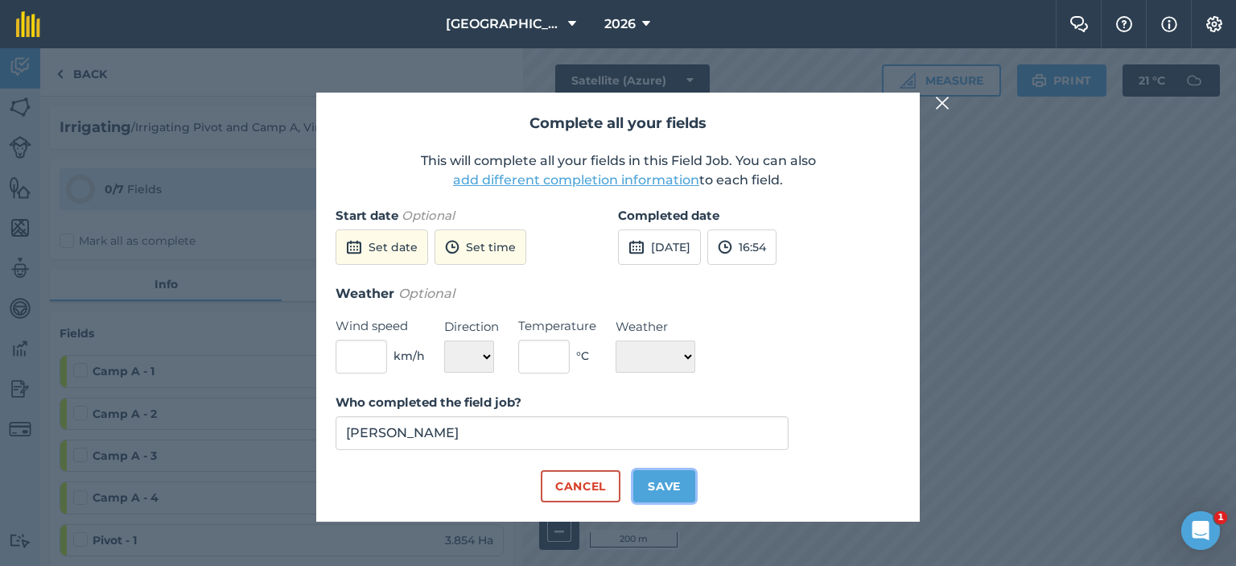
click at [656, 484] on button "Save" at bounding box center [664, 486] width 62 height 32
checkbox input "true"
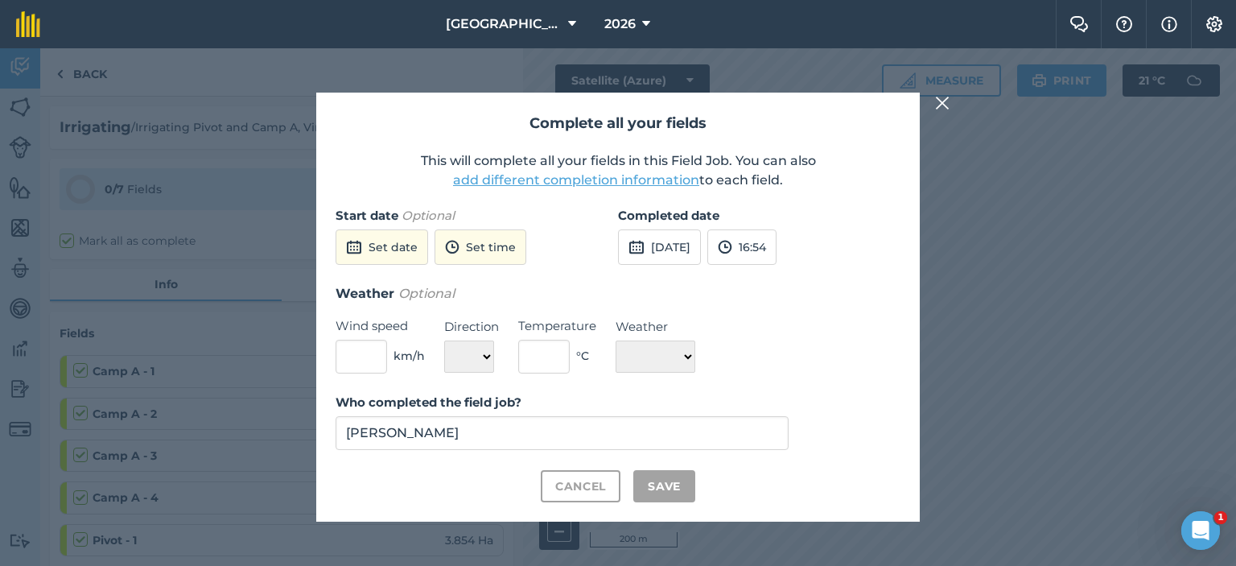
checkbox input "true"
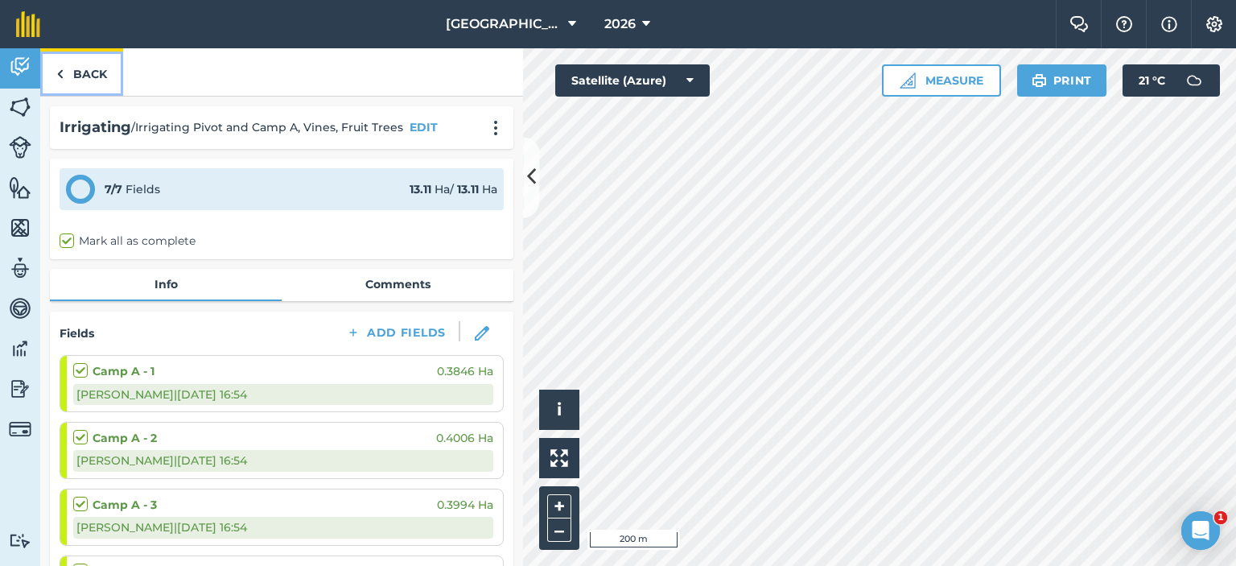
click at [75, 86] on link "Back" at bounding box center [81, 71] width 83 height 47
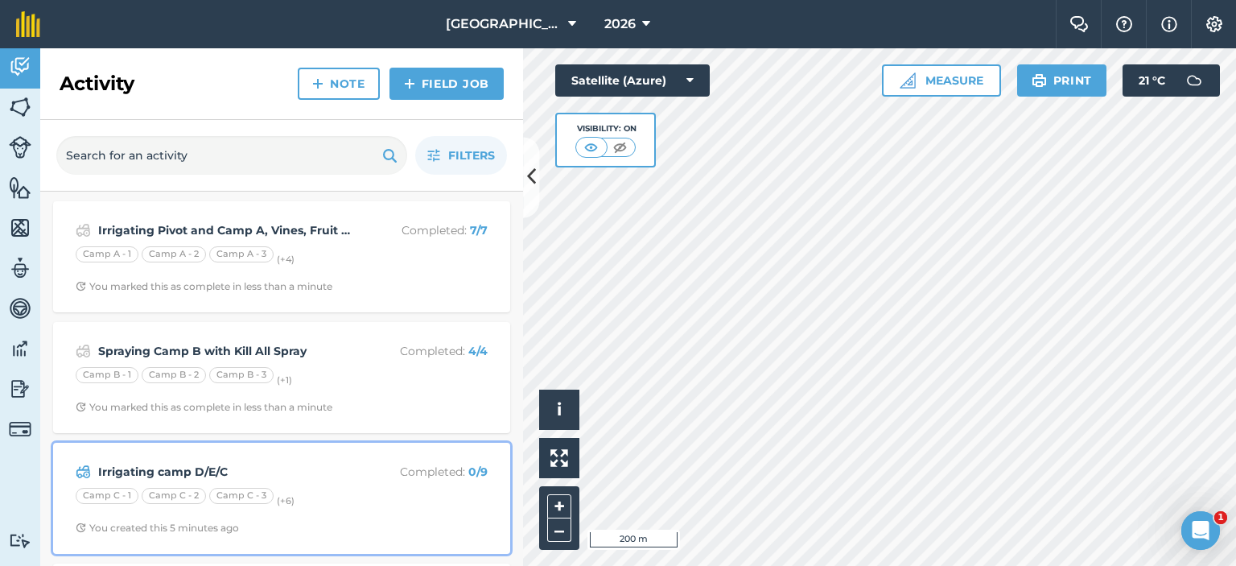
click at [309, 479] on strong "Irrigating camp D/E/C" at bounding box center [225, 472] width 255 height 18
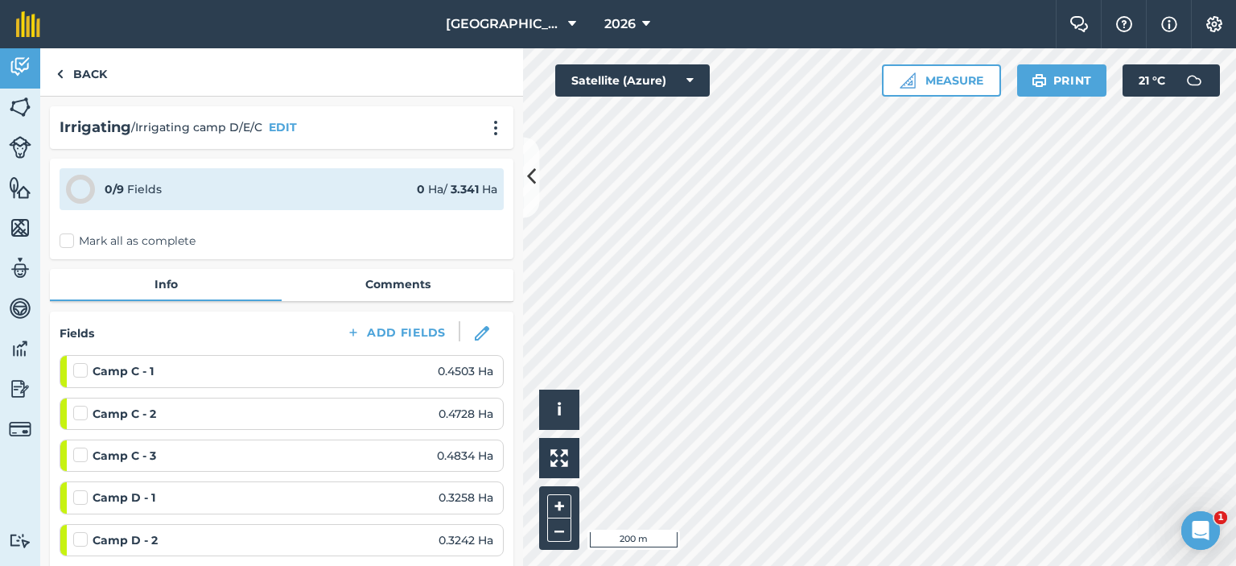
click at [71, 243] on label "Mark all as complete" at bounding box center [128, 241] width 136 height 17
click at [70, 243] on input "Mark all as complete" at bounding box center [65, 238] width 10 height 10
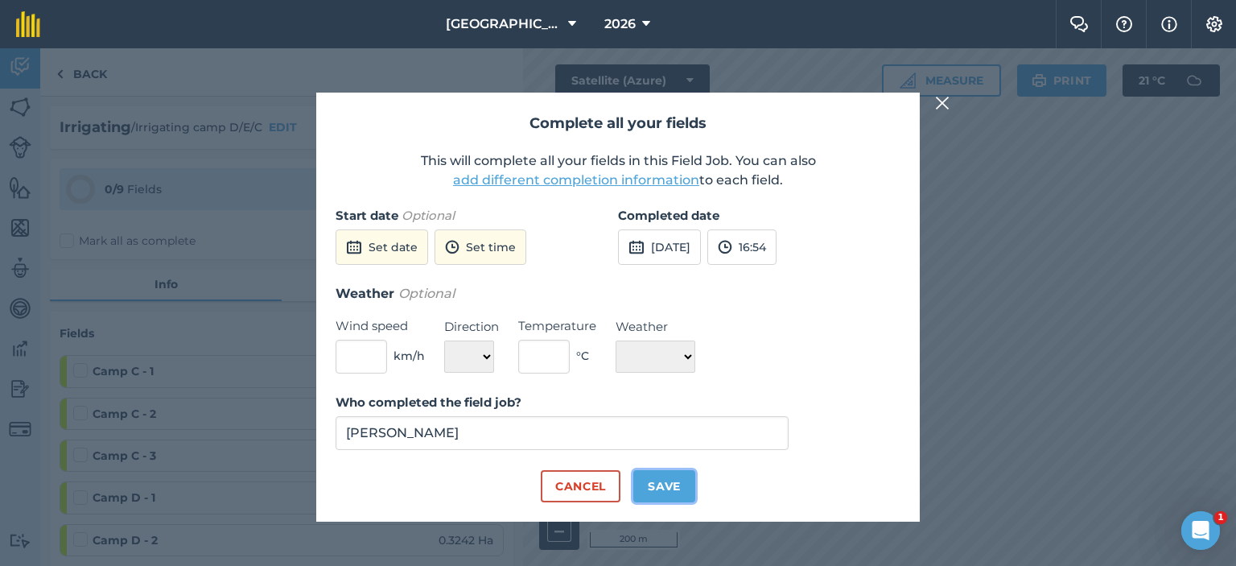
click at [679, 489] on button "Save" at bounding box center [664, 486] width 62 height 32
checkbox input "true"
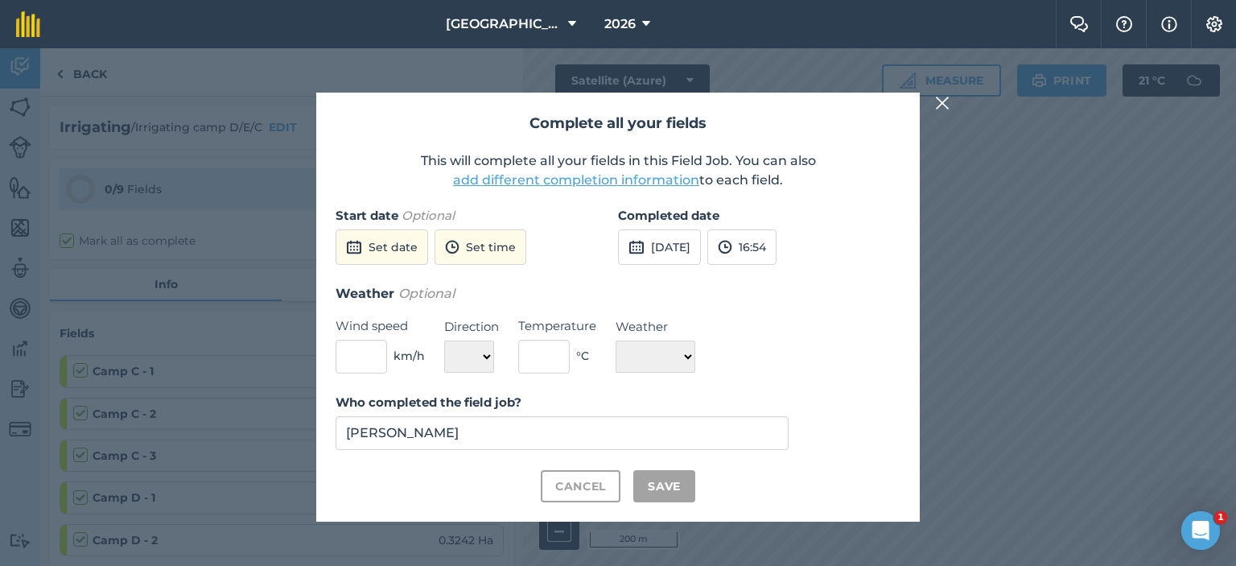
checkbox input "true"
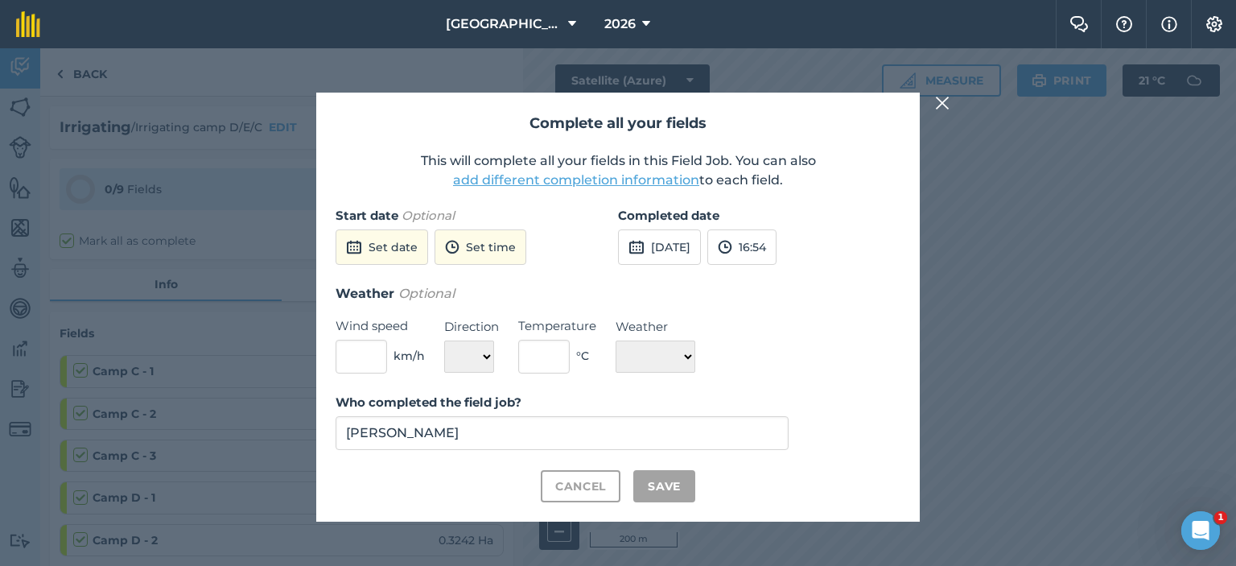
checkbox input "true"
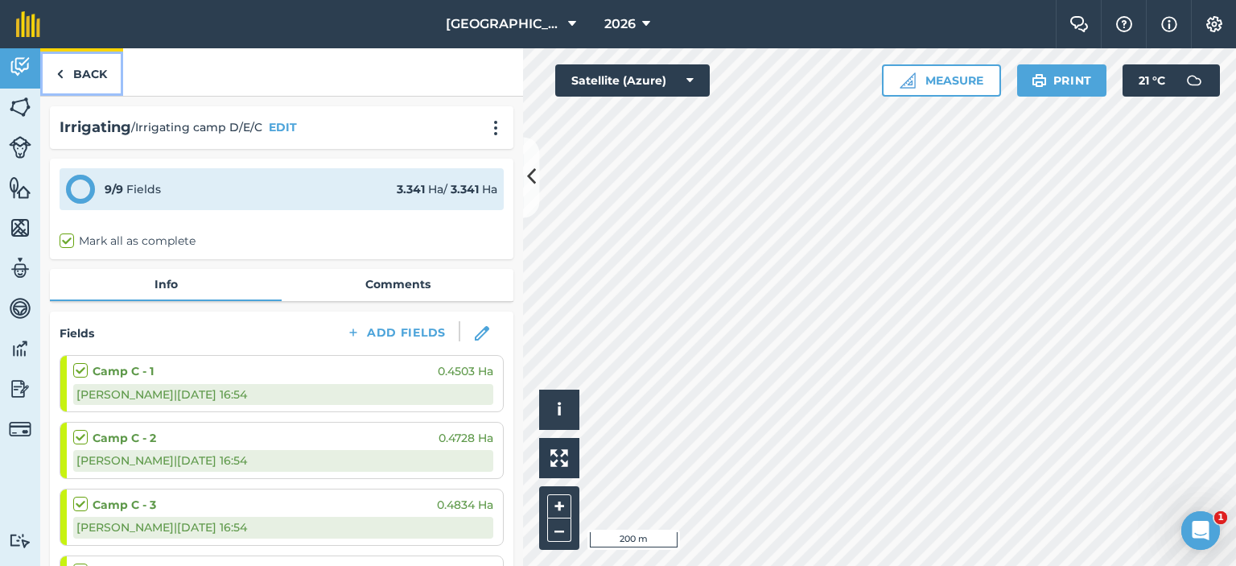
click at [92, 73] on link "Back" at bounding box center [81, 71] width 83 height 47
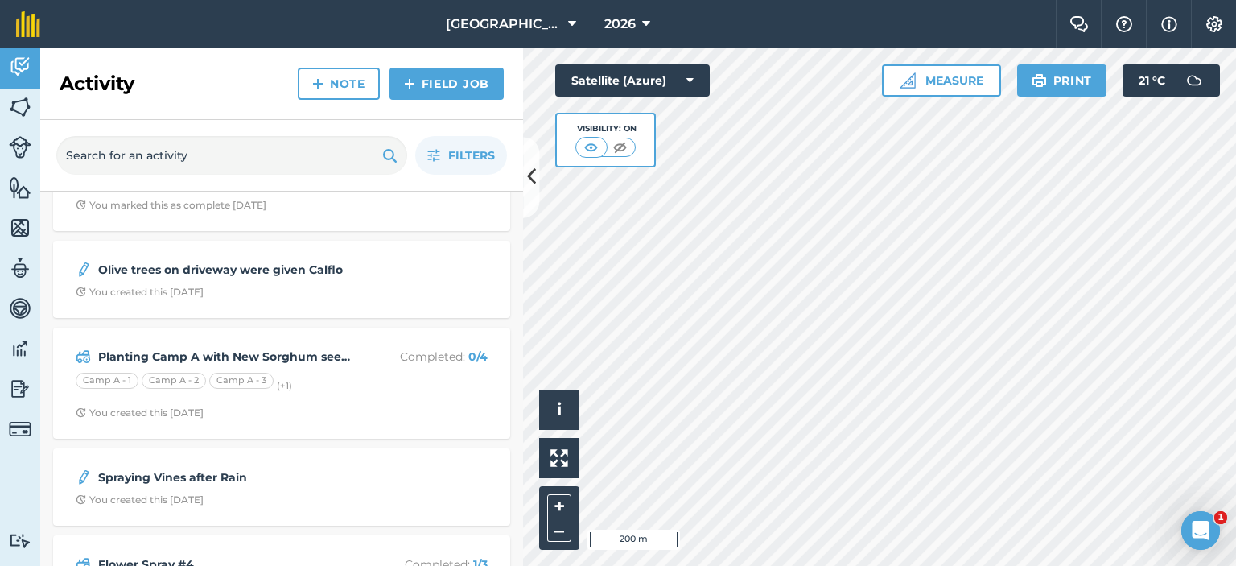
scroll to position [402, 0]
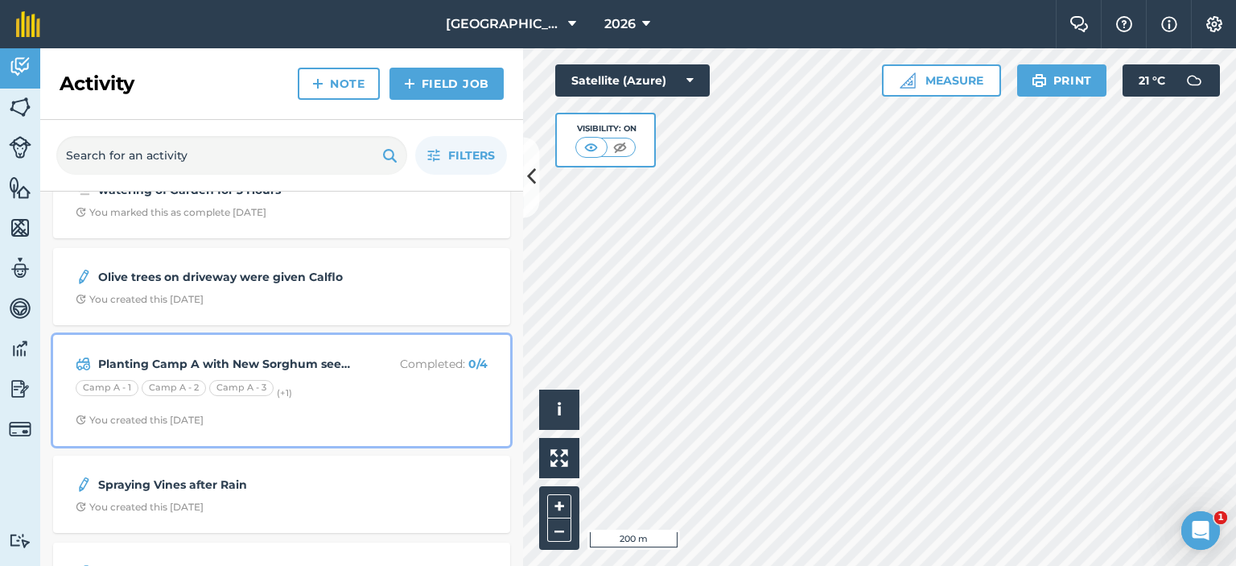
click at [362, 366] on p "Completed : 0 / 4" at bounding box center [424, 364] width 128 height 18
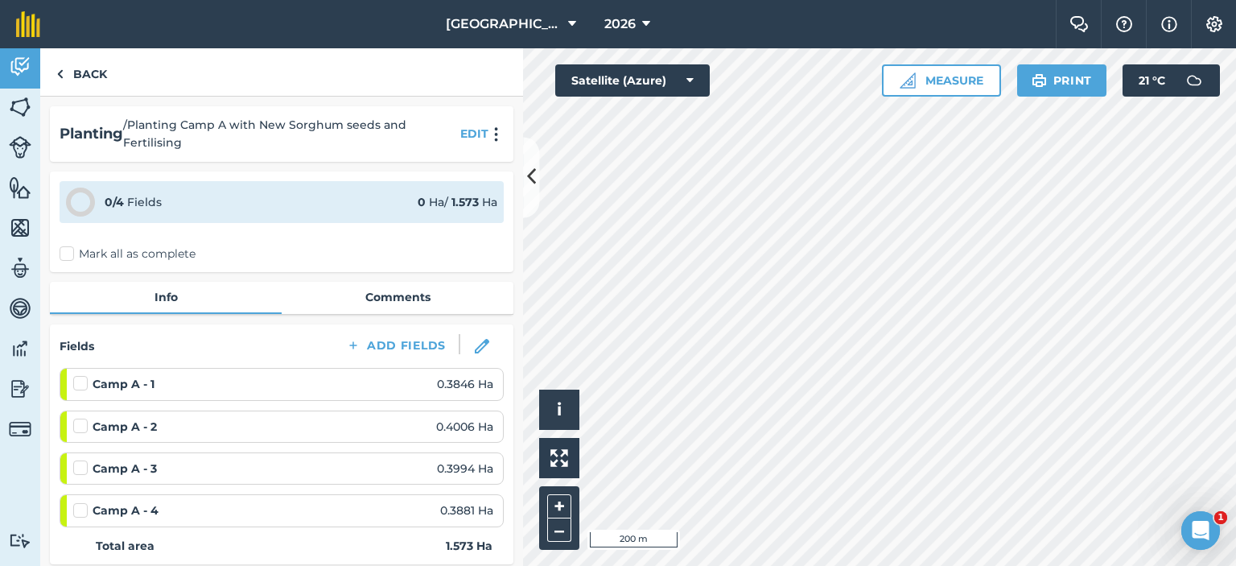
click at [68, 256] on label "Mark all as complete" at bounding box center [128, 253] width 136 height 17
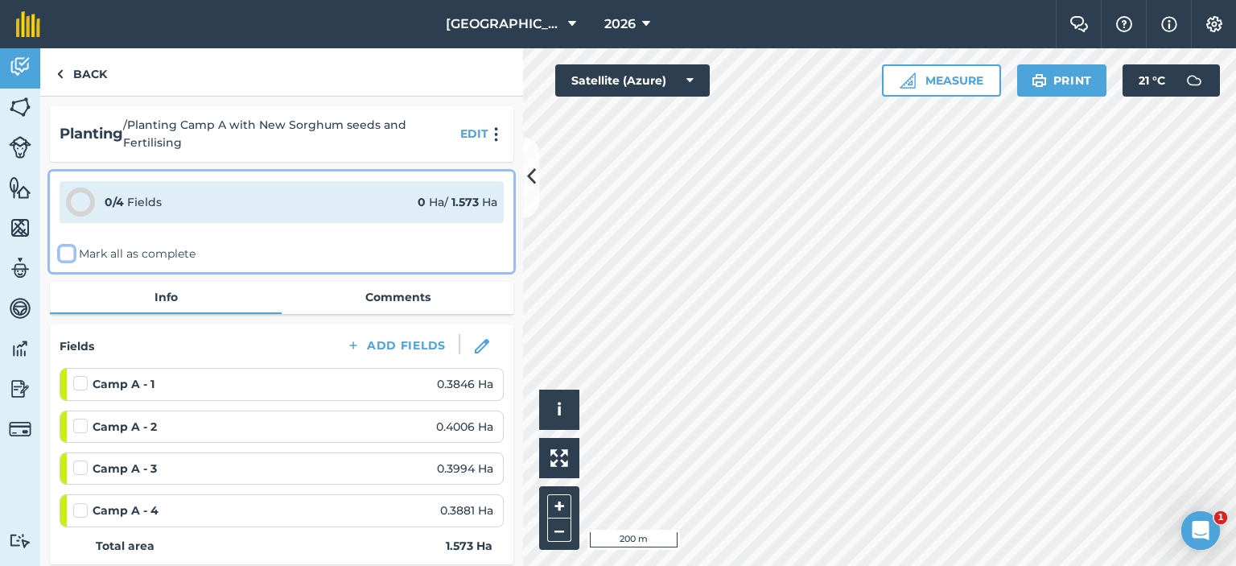
click at [68, 256] on input "Mark all as complete" at bounding box center [65, 250] width 10 height 10
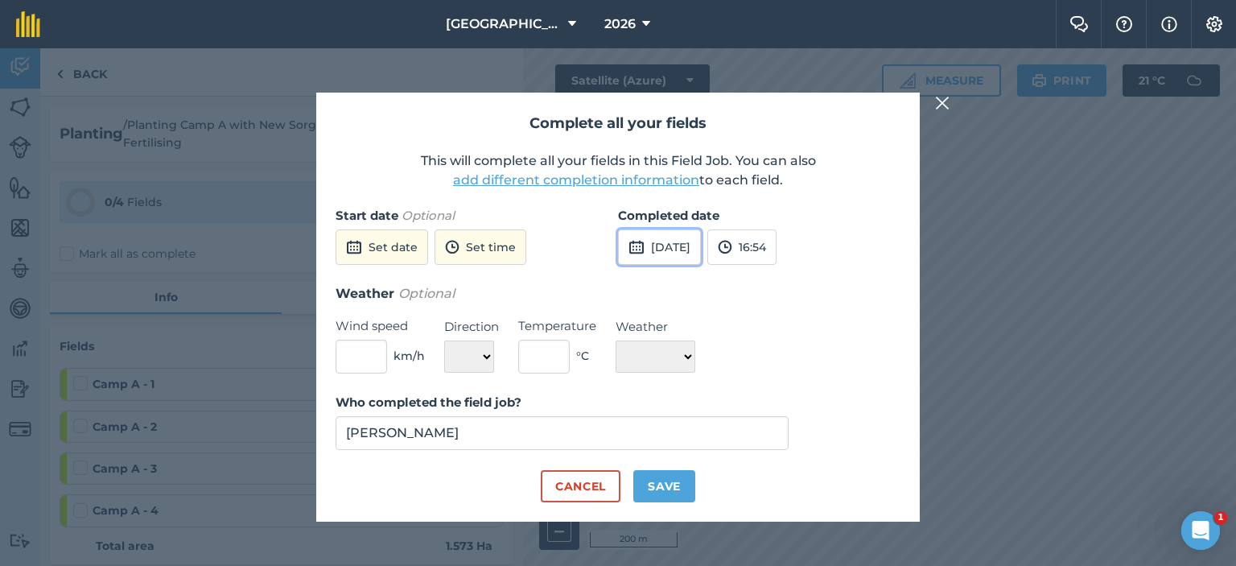
click at [679, 237] on button "4th Oct 2025" at bounding box center [659, 246] width 83 height 35
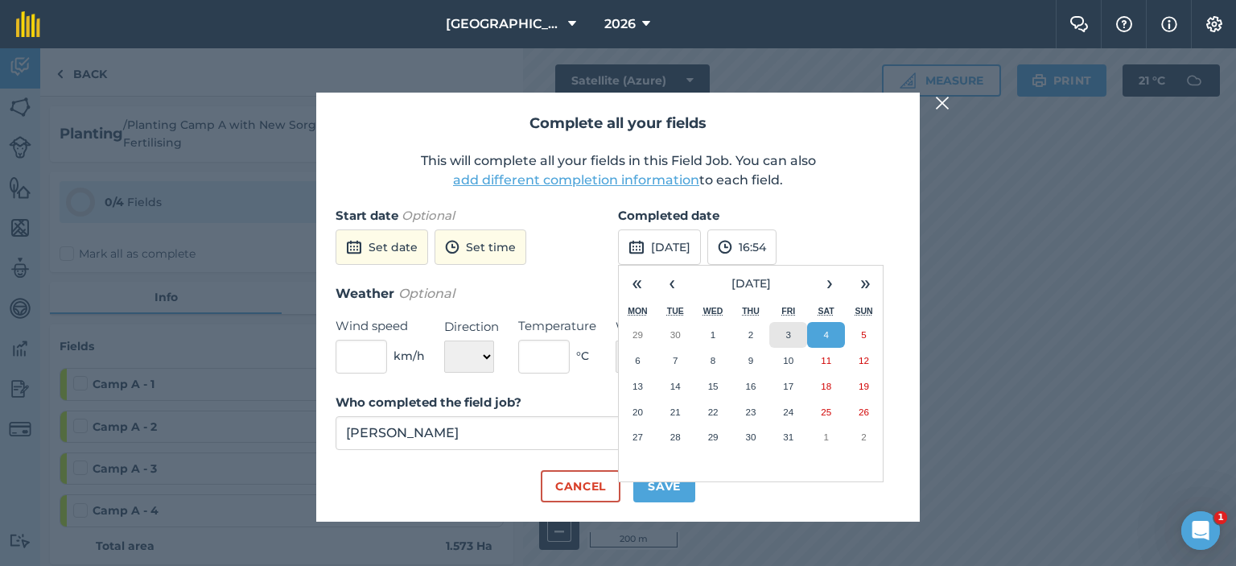
click at [793, 336] on button "3" at bounding box center [788, 335] width 38 height 26
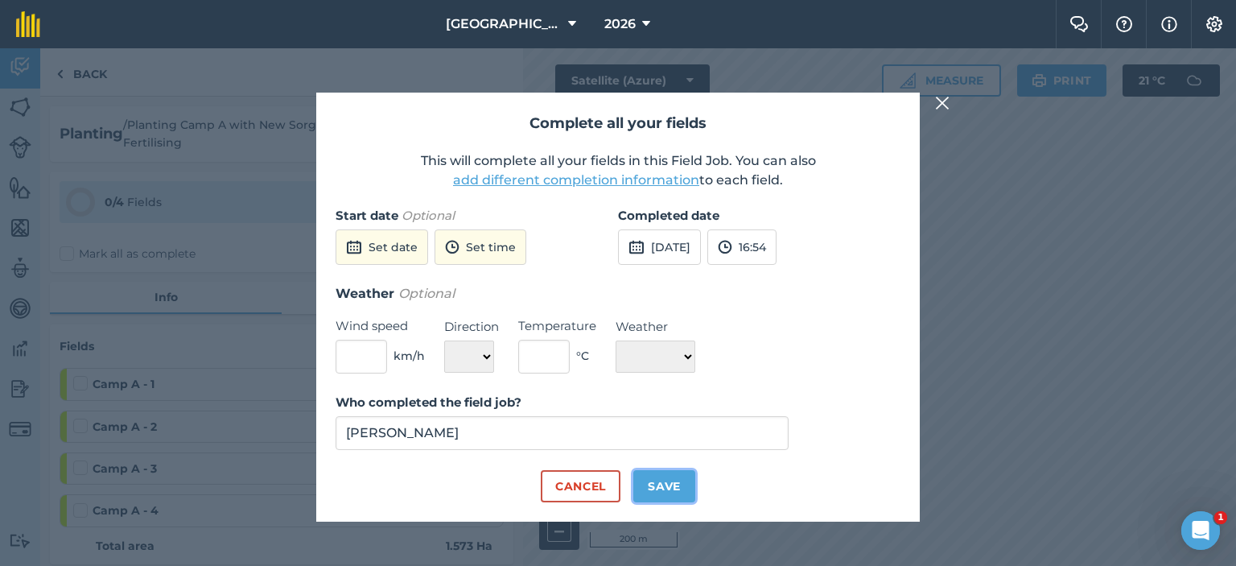
click at [676, 492] on button "Save" at bounding box center [664, 486] width 62 height 32
checkbox input "true"
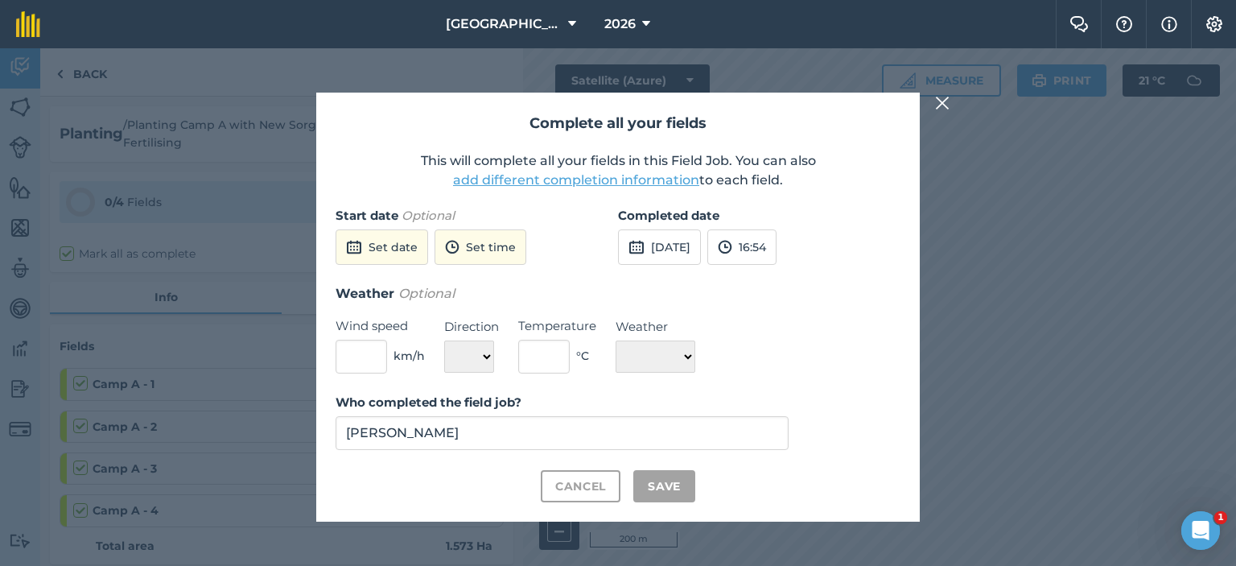
checkbox input "true"
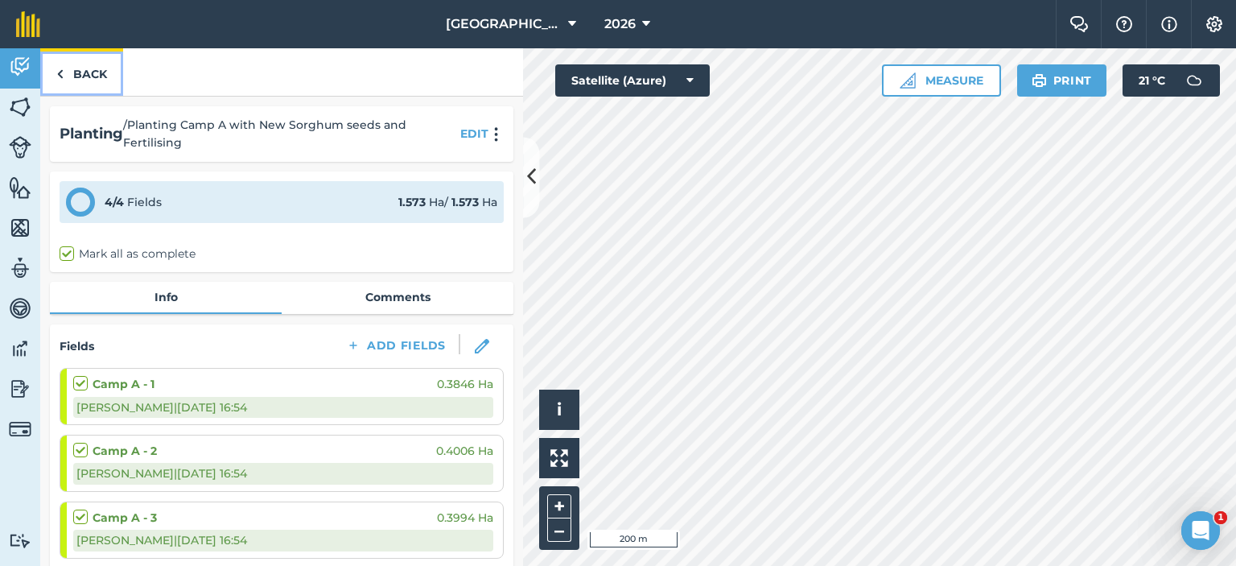
click at [90, 64] on link "Back" at bounding box center [81, 71] width 83 height 47
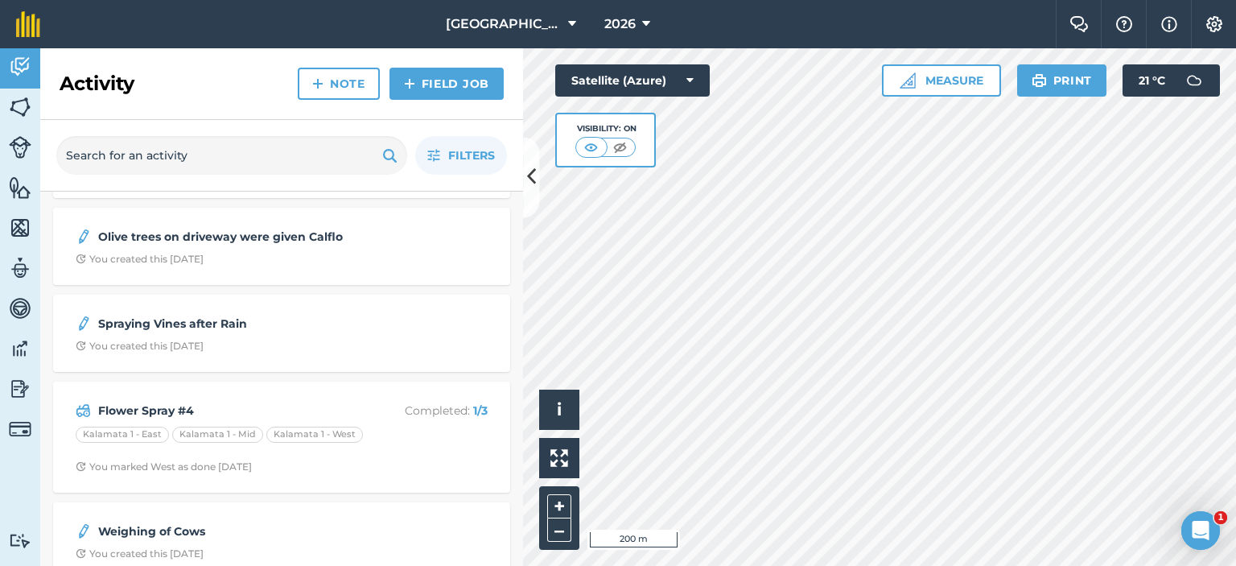
scroll to position [644, 0]
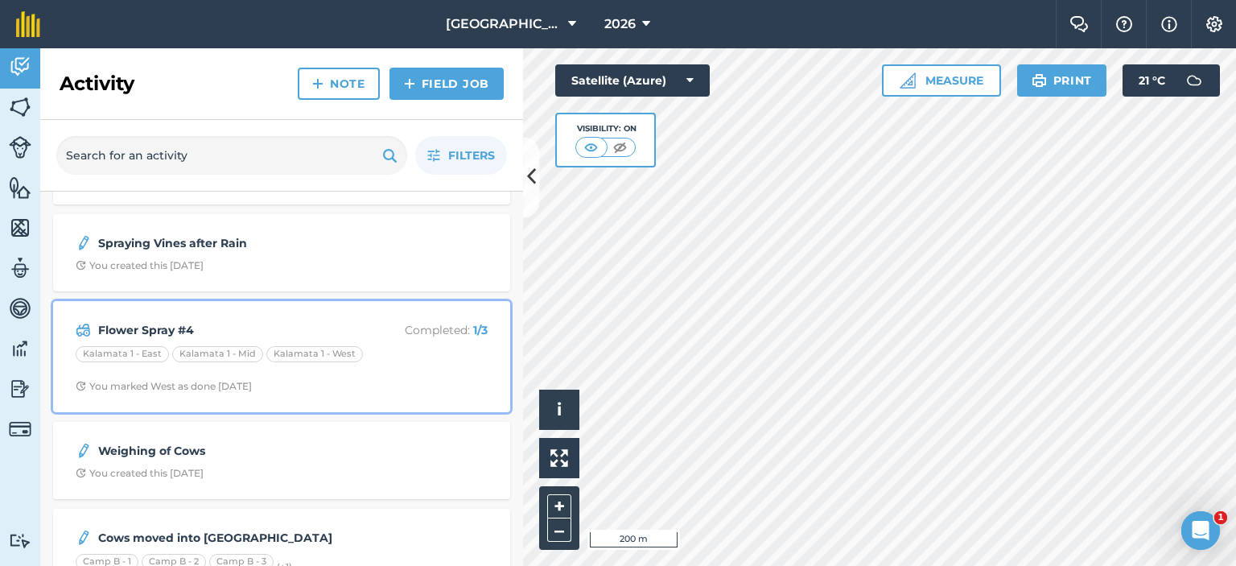
click at [406, 361] on div "Kalamata 1 - East Kalamata 1 - Mid Kalamata 1 - West" at bounding box center [282, 356] width 412 height 21
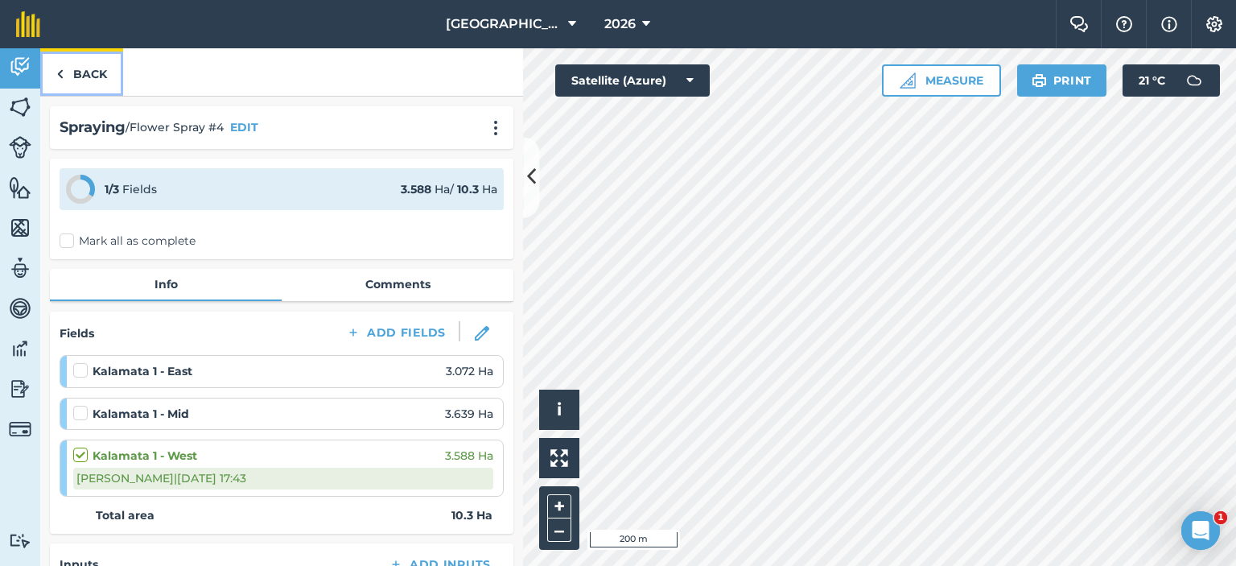
click at [101, 66] on link "Back" at bounding box center [81, 71] width 83 height 47
